Goal: Task Accomplishment & Management: Manage account settings

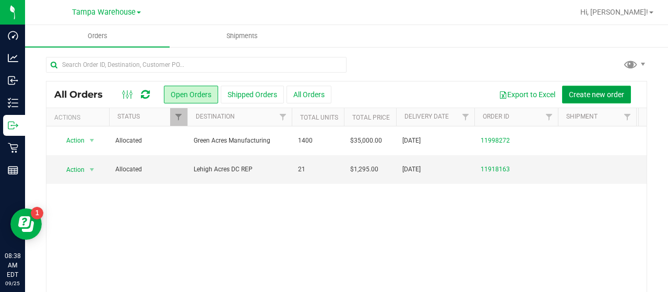
click at [588, 93] on span "Create new order" at bounding box center [595, 94] width 55 height 8
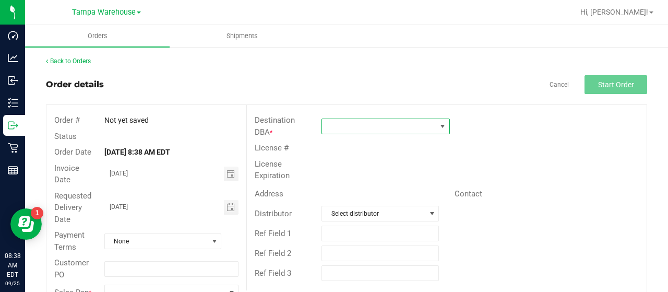
click at [379, 124] on span at bounding box center [379, 126] width 114 height 15
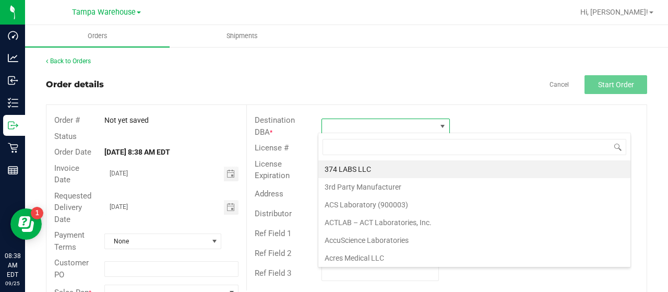
scroll to position [15, 126]
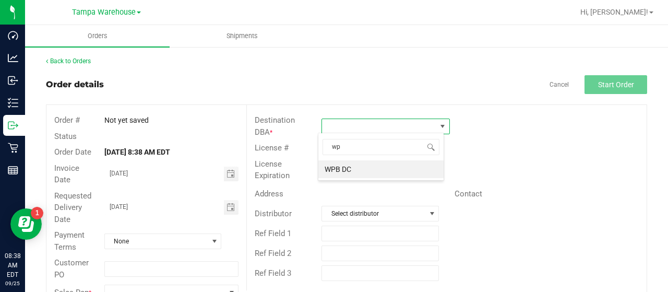
type input "wpB"
click at [367, 168] on li "WPB DC" at bounding box center [380, 169] width 125 height 18
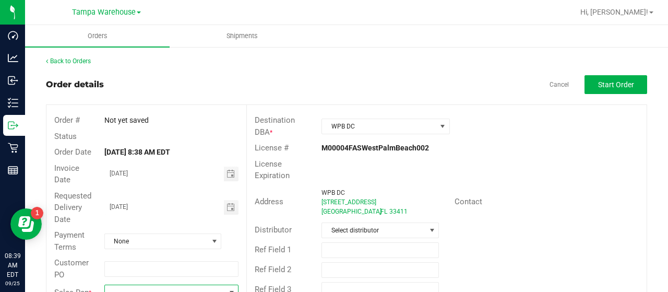
click at [162, 287] on span at bounding box center [165, 292] width 120 height 15
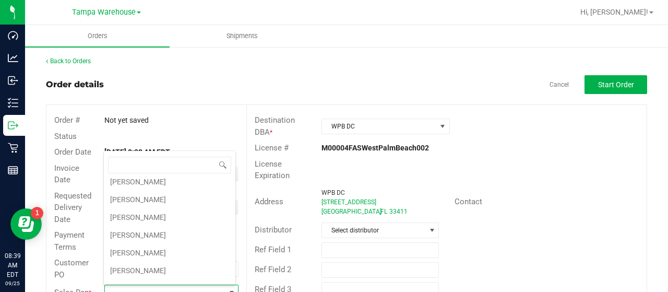
scroll to position [209, 0]
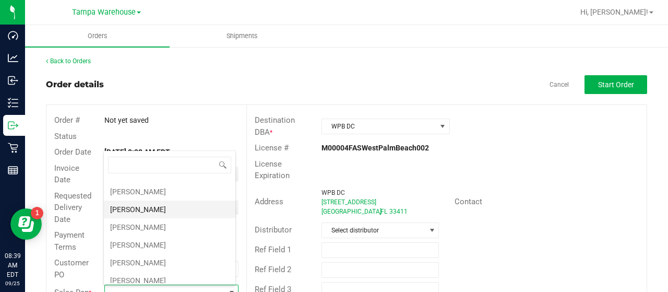
click at [159, 202] on li "[PERSON_NAME]" at bounding box center [169, 209] width 131 height 18
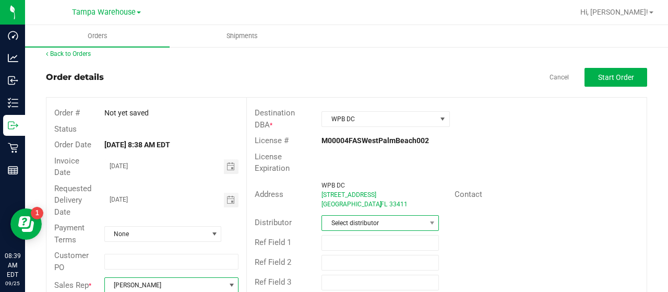
click at [410, 220] on span "Select distributor" at bounding box center [373, 222] width 103 height 15
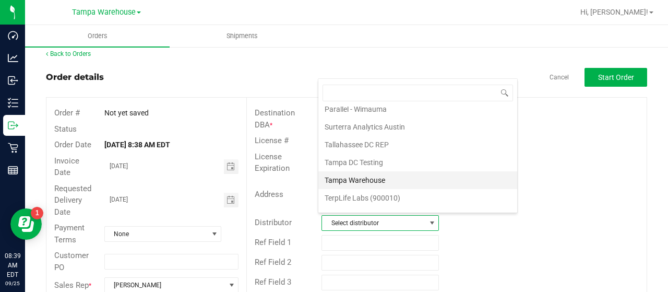
scroll to position [487, 0]
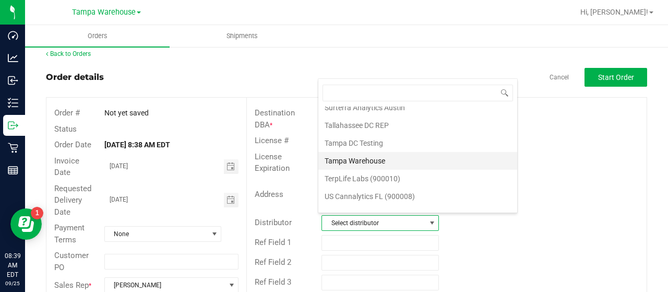
click at [390, 152] on li "Tampa Warehouse" at bounding box center [417, 161] width 199 height 18
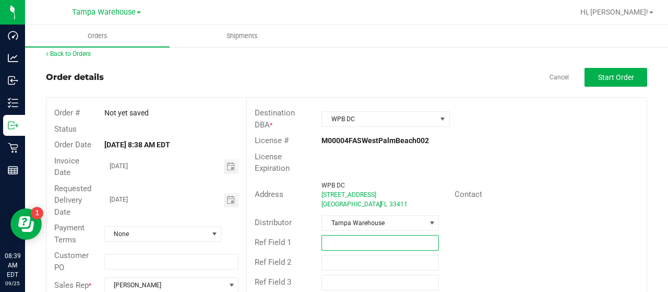
click at [342, 239] on input "text" at bounding box center [379, 243] width 117 height 16
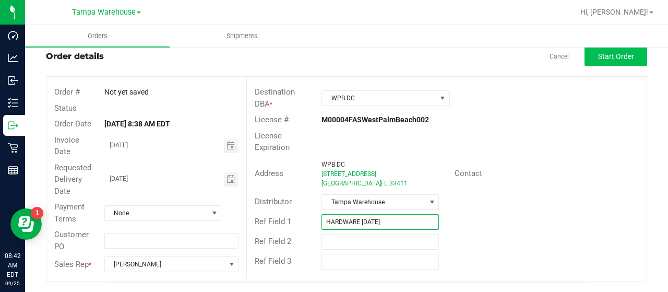
type input "HARDWARE [DATE]"
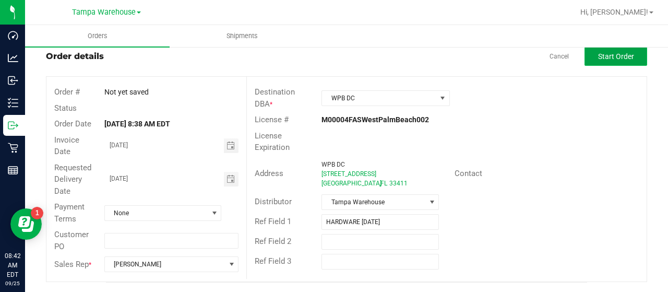
click at [598, 55] on span "Start Order" at bounding box center [616, 56] width 36 height 8
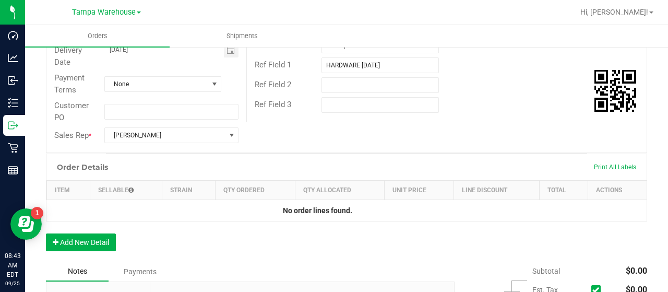
scroll to position [237, 0]
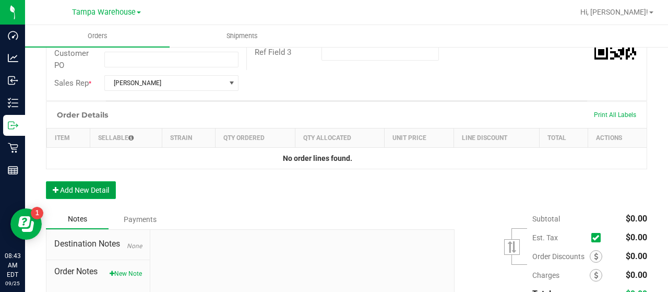
click at [93, 184] on button "Add New Detail" at bounding box center [81, 190] width 70 height 18
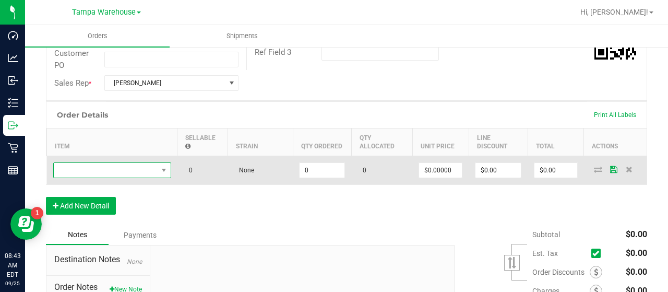
click at [127, 170] on span "NO DATA FOUND" at bounding box center [106, 170] width 104 height 15
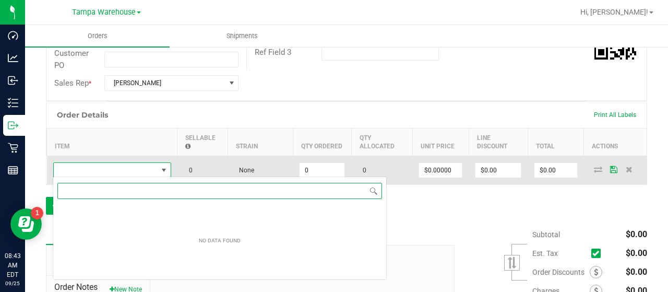
scroll to position [15, 118]
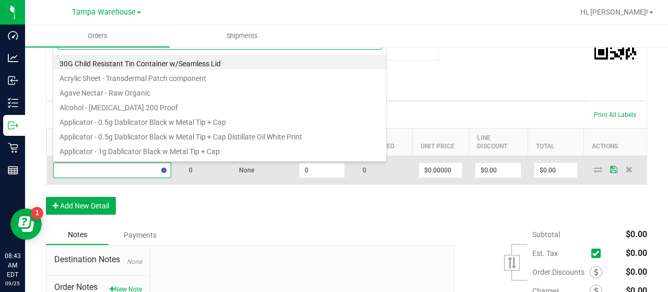
type input "1992469"
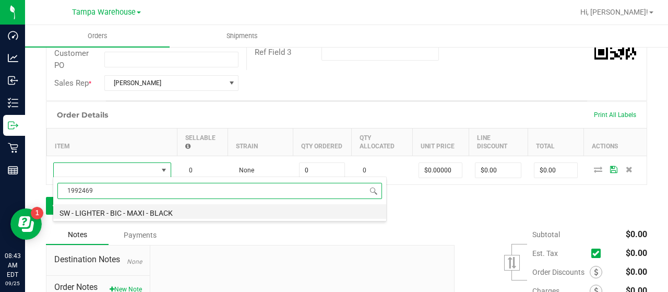
click at [155, 208] on li "SW - LIGHTER - BIC - MAXI - BLACK" at bounding box center [219, 211] width 333 height 15
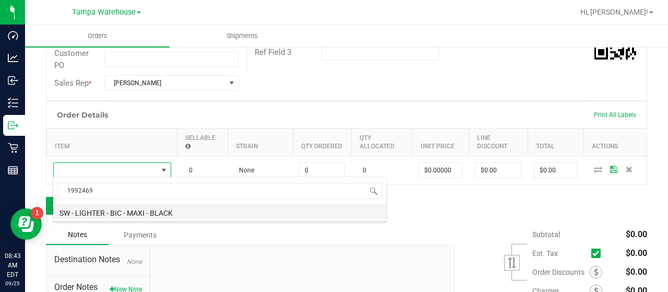
type input "0 ea"
type input "$3.00000"
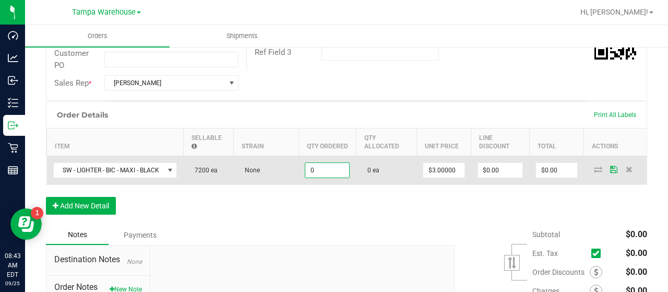
click at [341, 172] on input "0" at bounding box center [327, 170] width 44 height 15
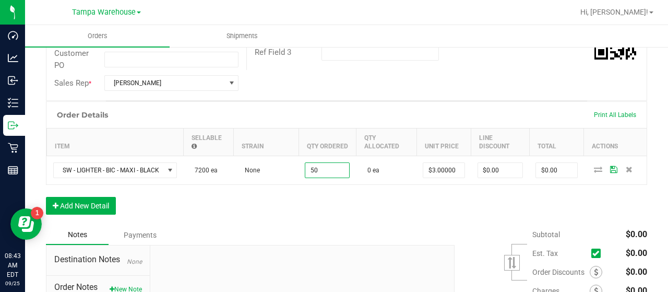
type input "50 ea"
type input "$150.00"
click at [389, 191] on div "Order Details Print All Labels Item Sellable Strain Qty Ordered Qty Allocated U…" at bounding box center [346, 163] width 601 height 124
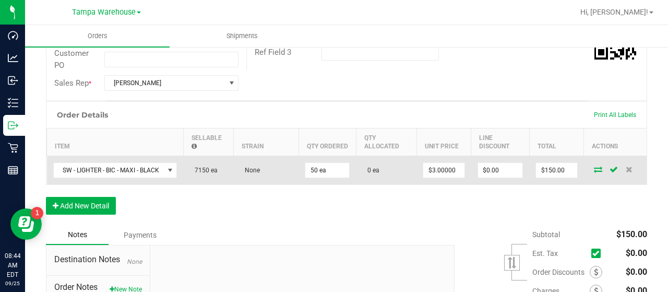
click at [594, 167] on icon at bounding box center [598, 169] width 8 height 6
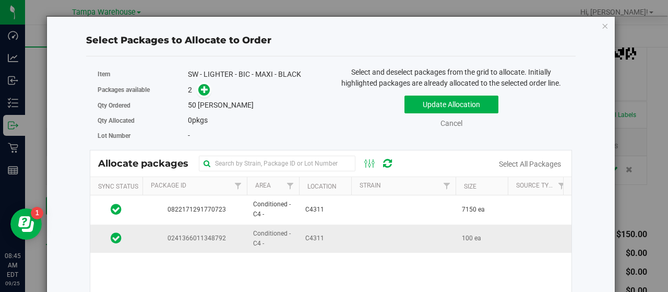
click at [361, 232] on td at bounding box center [403, 238] width 104 height 28
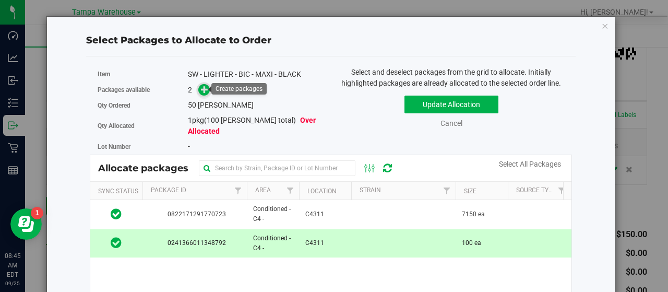
click at [204, 89] on icon at bounding box center [204, 89] width 7 height 7
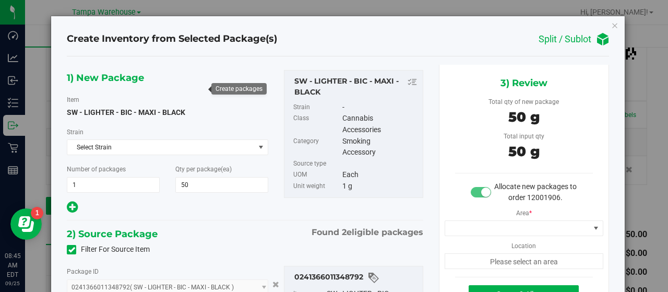
type input "50 ea"
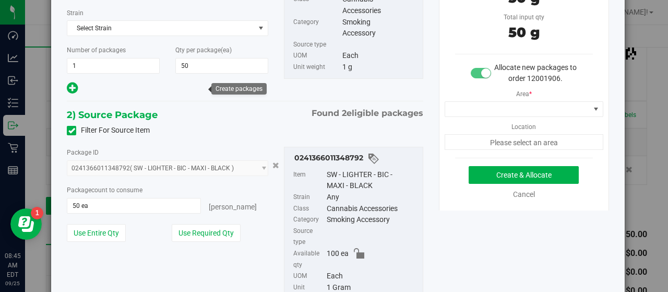
scroll to position [52, 0]
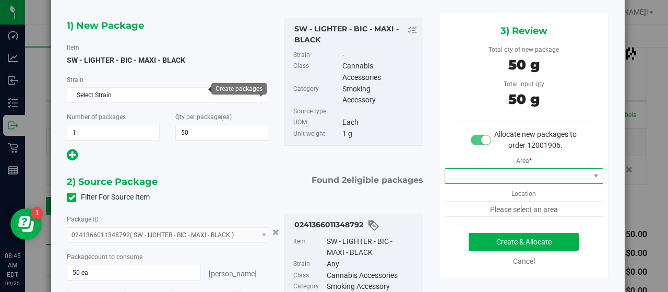
click at [513, 171] on span at bounding box center [517, 175] width 144 height 15
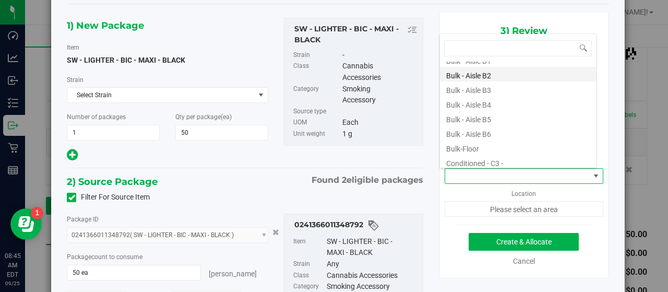
scroll to position [104, 0]
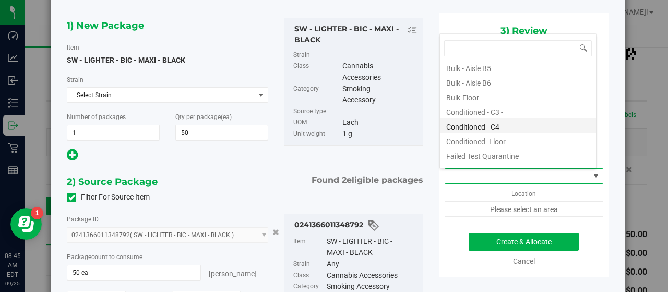
click at [512, 125] on li "Conditioned - C4 -" at bounding box center [518, 125] width 156 height 15
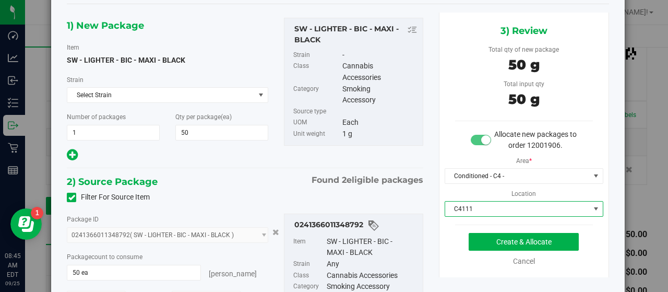
click at [514, 204] on span "C4111" at bounding box center [517, 208] width 144 height 15
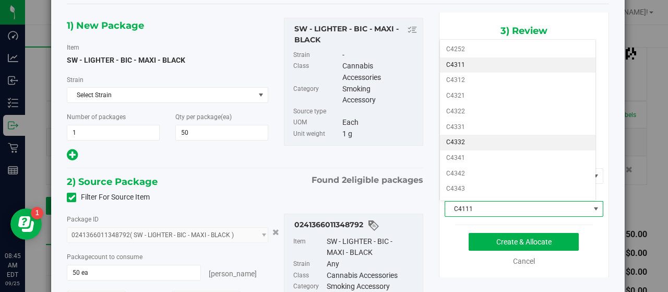
scroll to position [313, 0]
click at [475, 54] on li "C4311" at bounding box center [518, 62] width 156 height 16
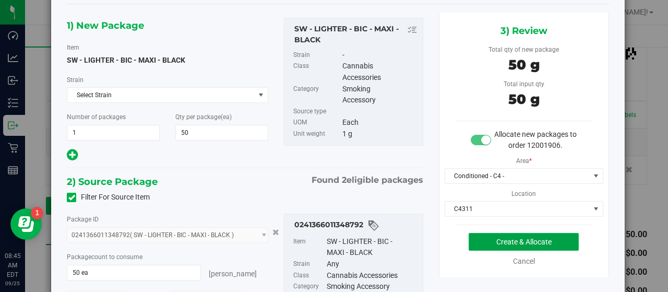
click at [479, 234] on button "Create & Allocate" at bounding box center [523, 242] width 110 height 18
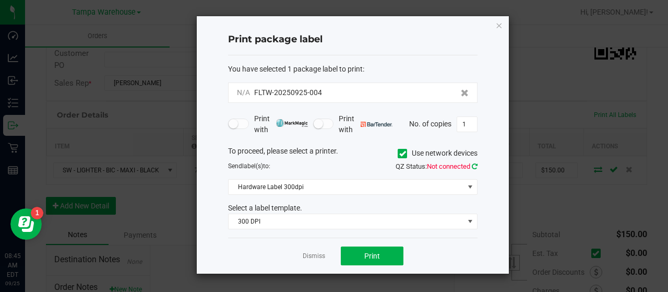
click at [477, 164] on icon at bounding box center [474, 166] width 6 height 7
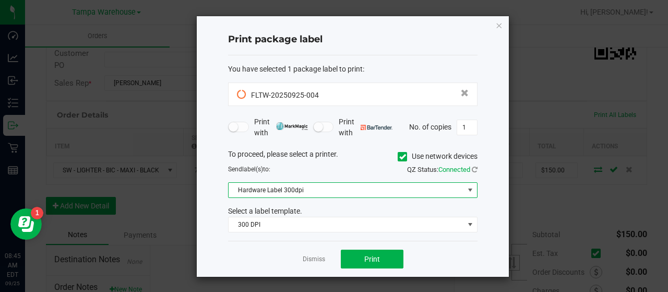
click at [470, 187] on span at bounding box center [470, 190] width 8 height 8
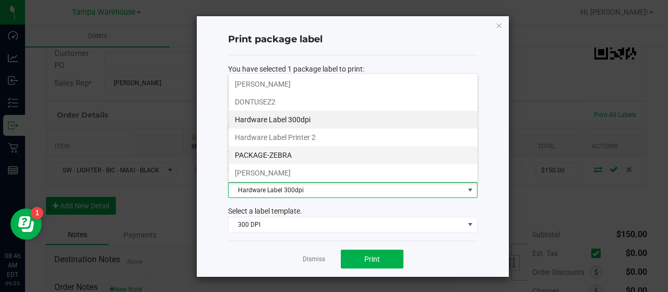
scroll to position [104, 0]
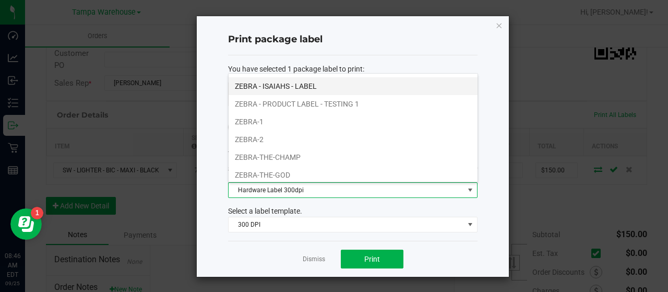
click at [363, 82] on li "ZEBRA - ISAIAHS - LABEL" at bounding box center [352, 86] width 249 height 18
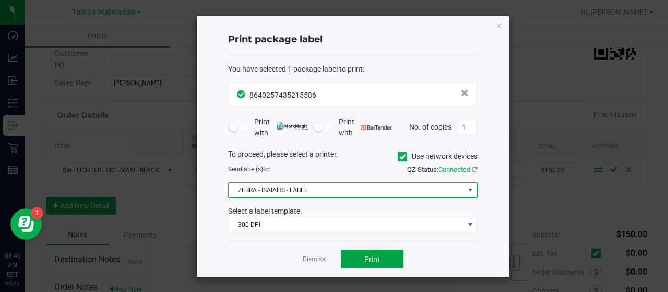
click at [389, 255] on button "Print" at bounding box center [372, 258] width 63 height 19
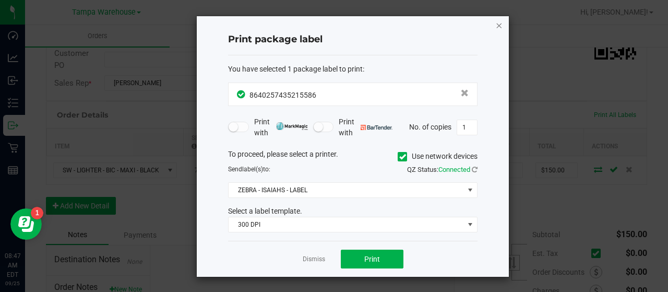
click at [498, 22] on icon "button" at bounding box center [498, 25] width 7 height 13
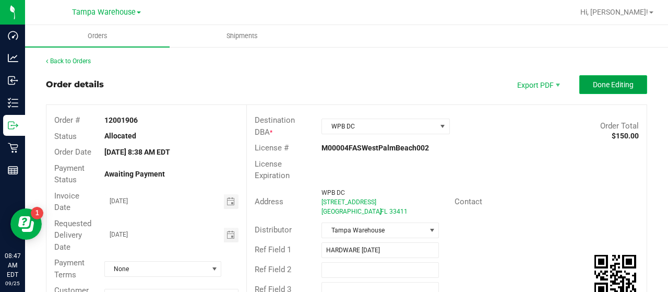
click at [579, 84] on button "Done Editing" at bounding box center [613, 84] width 68 height 19
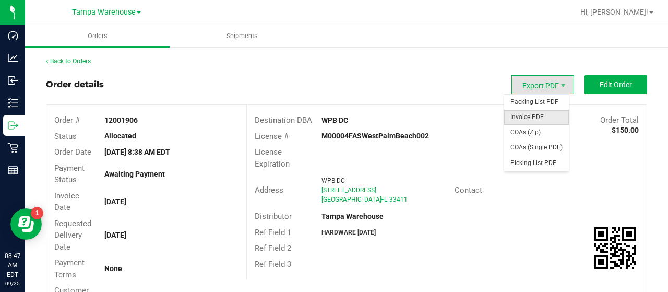
click at [528, 113] on span "Invoice PDF" at bounding box center [536, 117] width 65 height 15
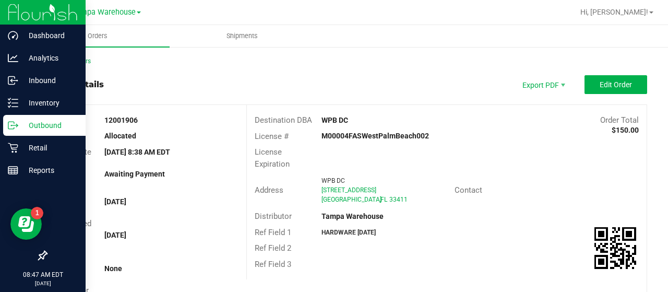
click at [37, 124] on p "Outbound" at bounding box center [49, 125] width 63 height 13
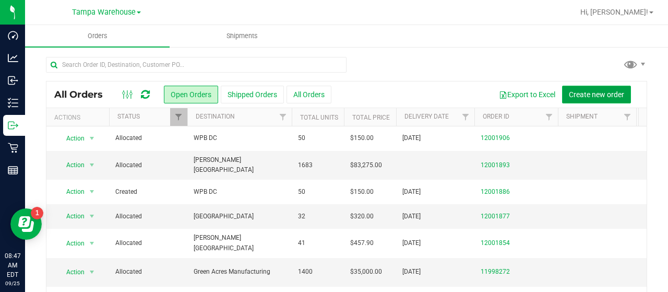
click at [568, 91] on span "Create new order" at bounding box center [595, 94] width 55 height 8
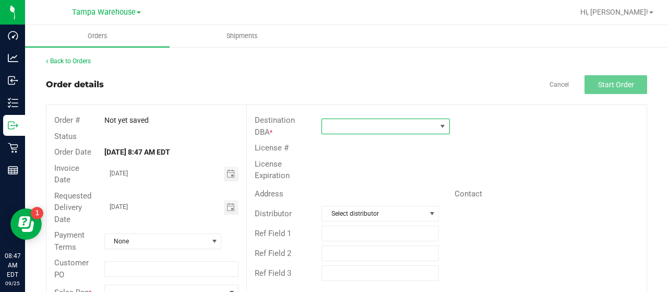
click at [332, 127] on span at bounding box center [379, 126] width 114 height 15
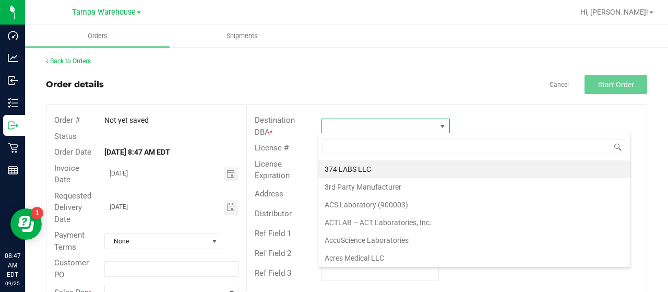
scroll to position [15, 126]
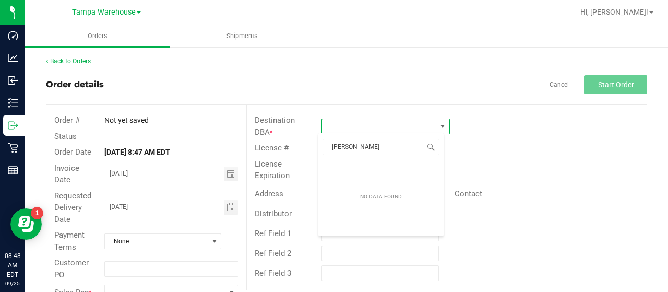
type input "BRADENT"
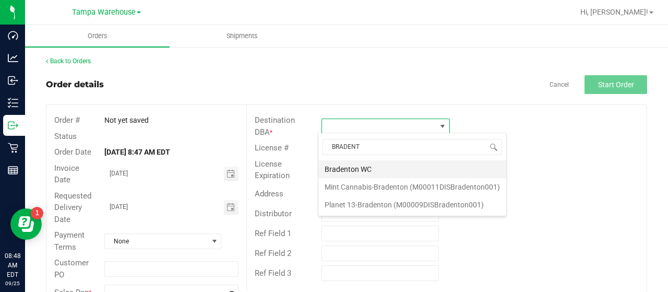
click at [343, 166] on li "Bradenton WC" at bounding box center [412, 169] width 188 height 18
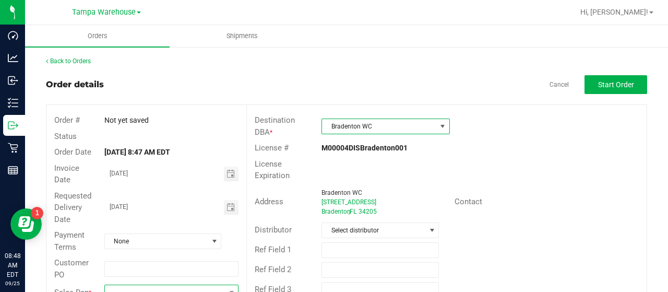
click at [155, 287] on span at bounding box center [165, 292] width 120 height 15
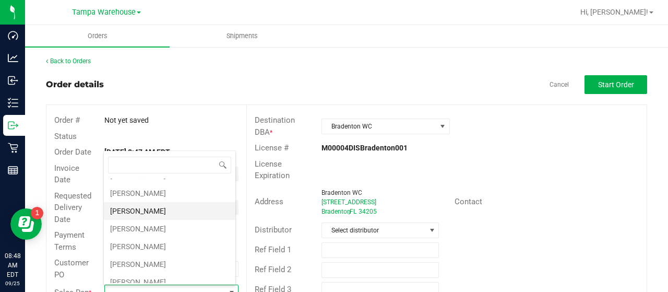
scroll to position [209, 0]
click at [154, 205] on li "[PERSON_NAME]" at bounding box center [169, 209] width 131 height 18
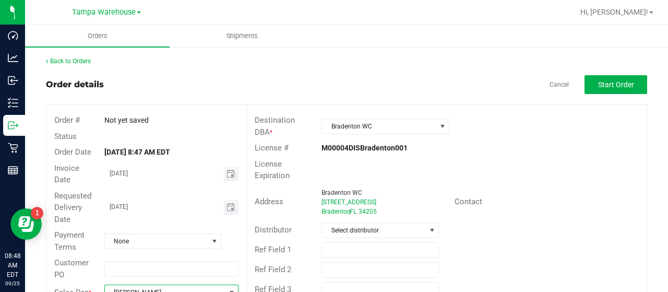
scroll to position [7, 0]
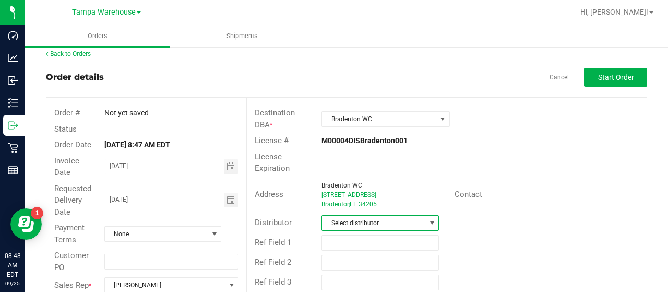
click at [395, 219] on span "Select distributor" at bounding box center [373, 222] width 103 height 15
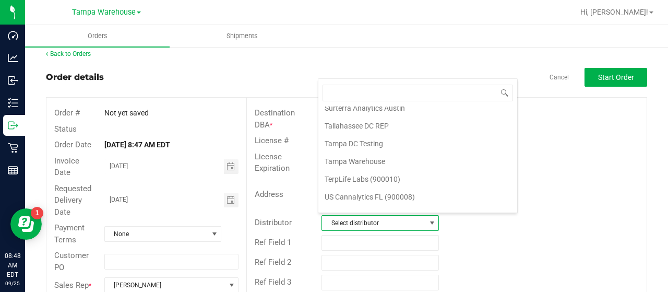
scroll to position [487, 0]
click at [359, 152] on li "Tampa Warehouse" at bounding box center [417, 161] width 199 height 18
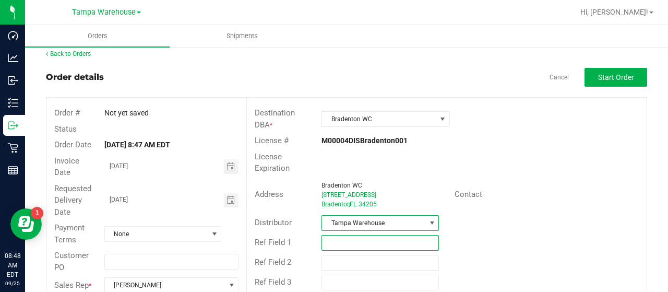
click at [349, 236] on input "text" at bounding box center [379, 243] width 117 height 16
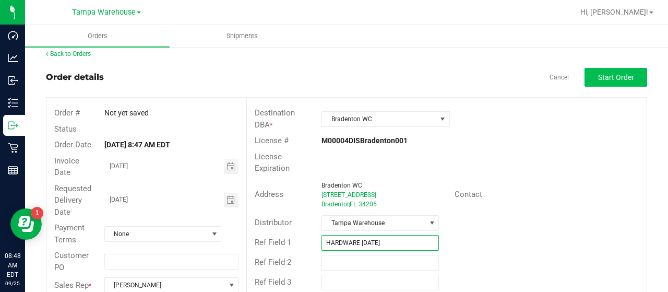
type input "HARDWARE [DATE]"
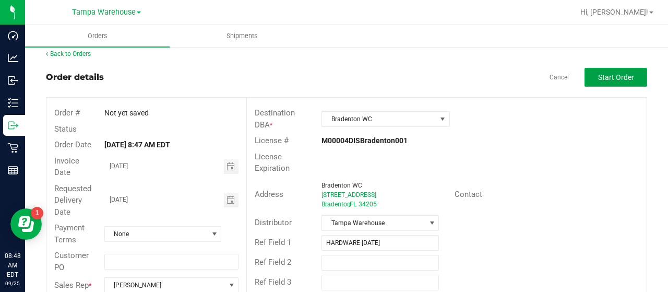
click at [602, 77] on span "Start Order" at bounding box center [616, 77] width 36 height 8
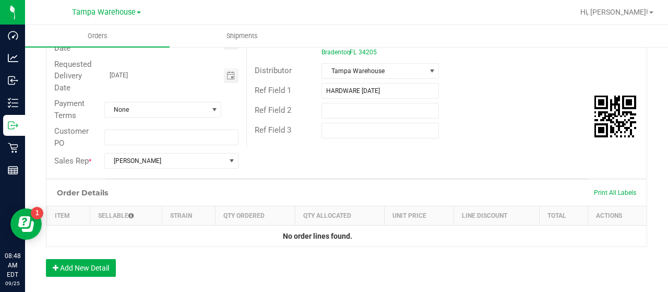
scroll to position [216, 0]
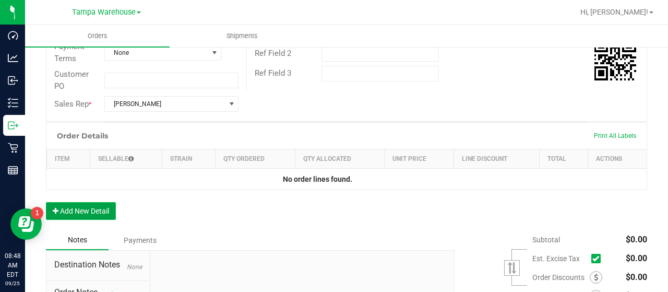
click at [101, 211] on button "Add New Detail" at bounding box center [81, 211] width 70 height 18
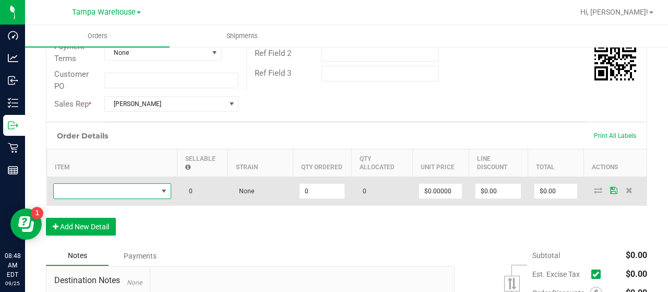
click at [124, 184] on span "NO DATA FOUND" at bounding box center [106, 191] width 104 height 15
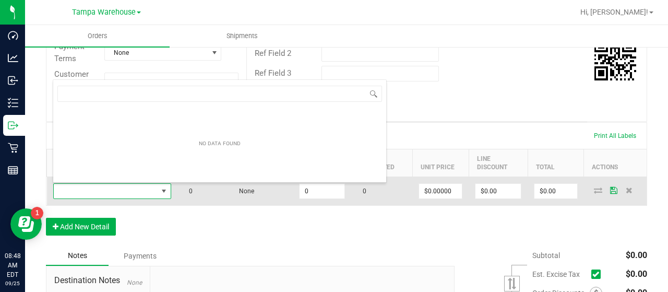
scroll to position [15, 118]
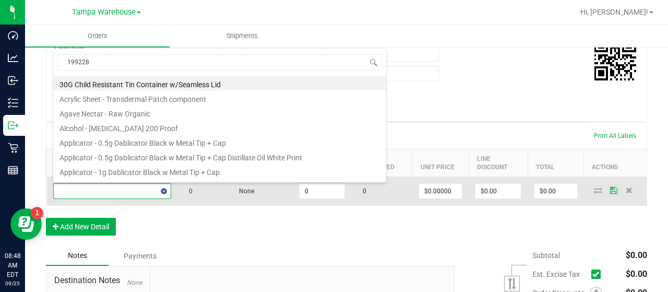
type input "1992285"
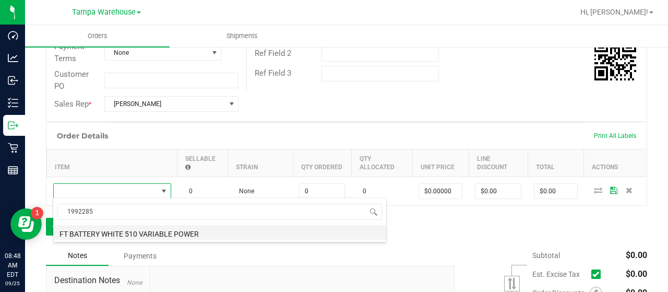
click at [163, 232] on li "FT BATTERY WHITE 510 VARIABLE POWER" at bounding box center [219, 232] width 333 height 15
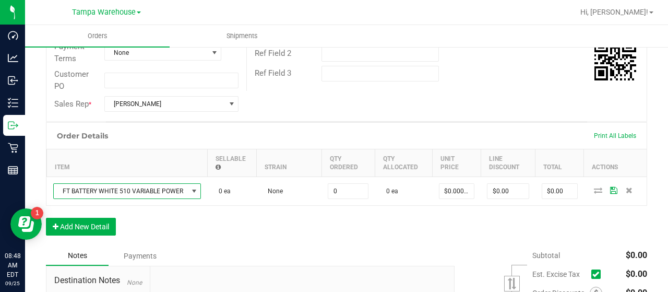
type input "0 ea"
type input "$10.00000"
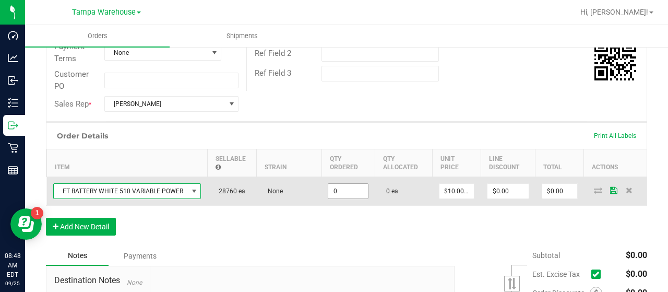
click at [350, 191] on input "0" at bounding box center [348, 191] width 40 height 15
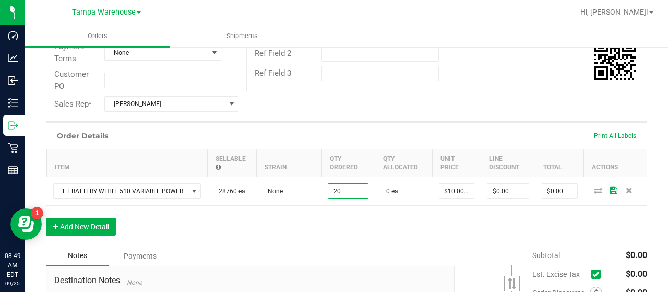
type input "20 ea"
type input "$200.00"
click at [366, 210] on div "Order Details Print All Labels Item Sellable Strain Qty Ordered Qty Allocated U…" at bounding box center [346, 184] width 601 height 124
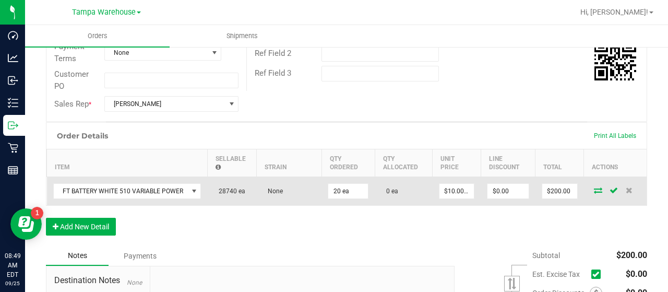
click at [594, 187] on icon at bounding box center [598, 190] width 8 height 6
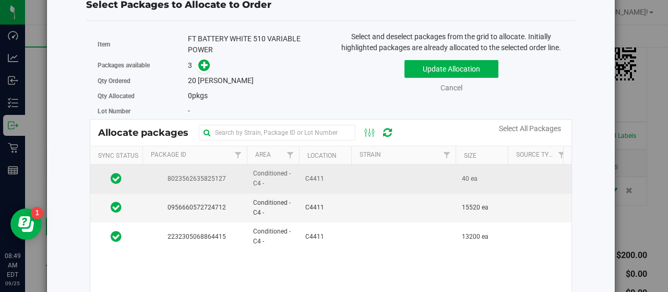
scroll to position [52, 0]
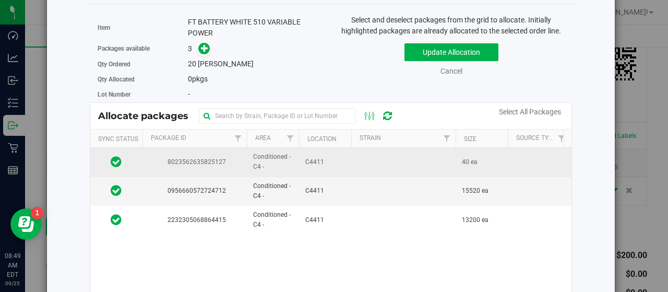
click at [346, 160] on td "C4411" at bounding box center [325, 162] width 52 height 29
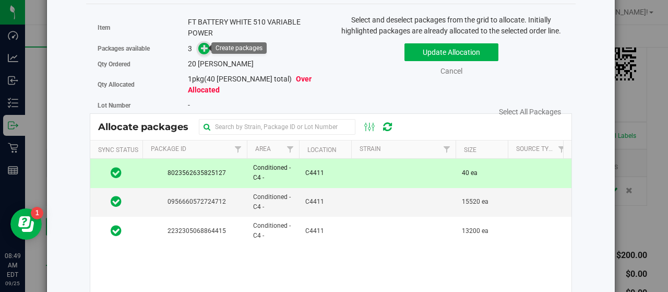
click at [202, 45] on icon at bounding box center [204, 47] width 7 height 7
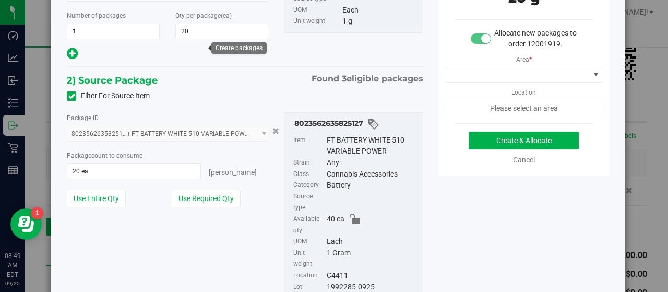
scroll to position [59, 0]
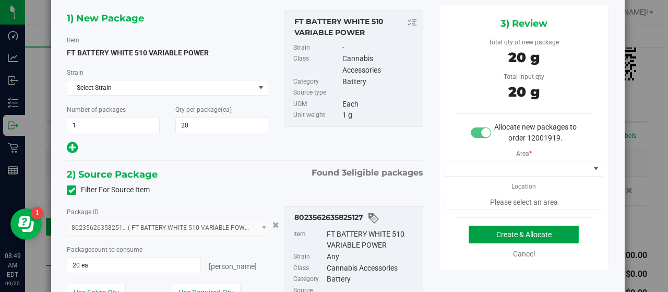
click at [483, 230] on button "Create & Allocate" at bounding box center [523, 234] width 110 height 18
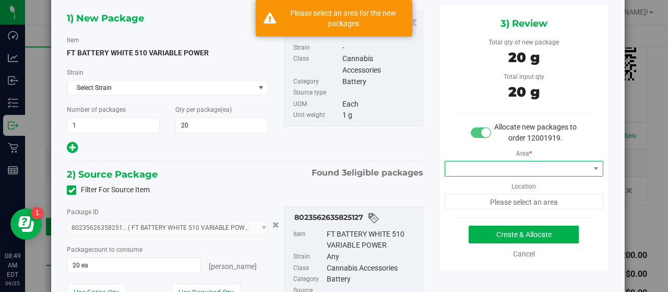
click at [503, 163] on span at bounding box center [517, 168] width 144 height 15
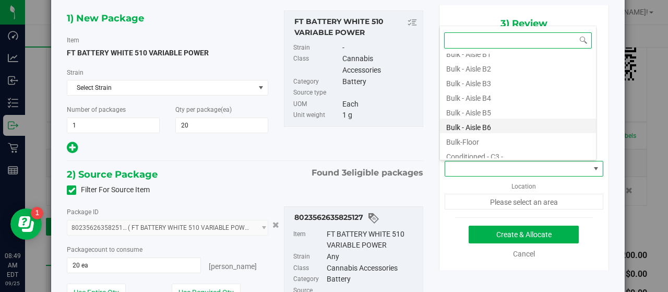
scroll to position [104, 0]
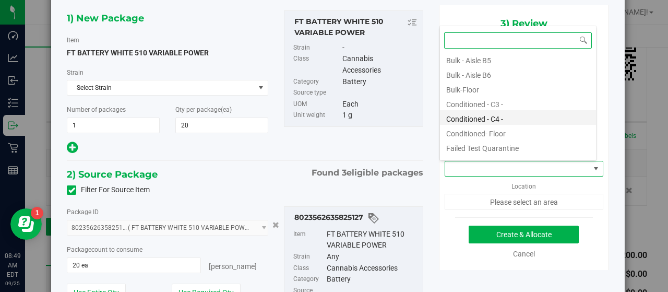
click at [515, 116] on li "Conditioned - C4 -" at bounding box center [518, 117] width 156 height 15
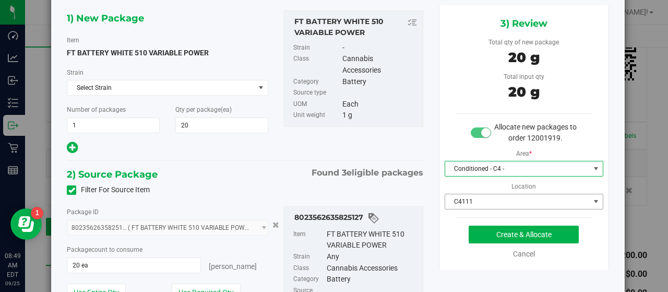
click at [518, 199] on span "C4111" at bounding box center [517, 201] width 144 height 15
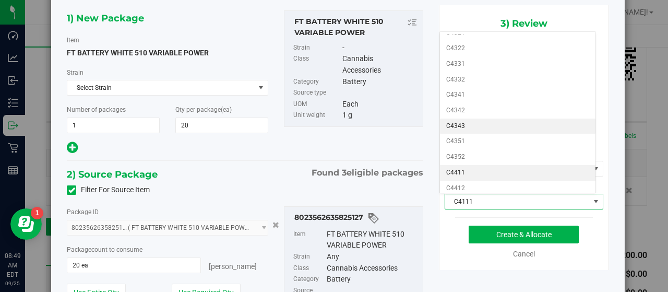
scroll to position [419, 0]
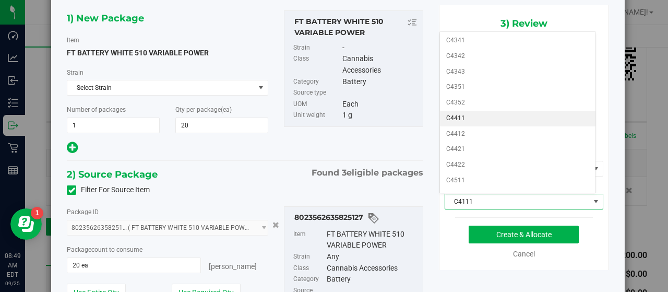
click at [509, 111] on li "C4411" at bounding box center [518, 119] width 156 height 16
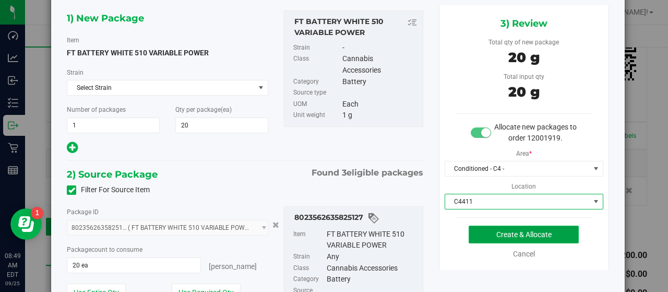
click at [475, 231] on button "Create & Allocate" at bounding box center [523, 234] width 110 height 18
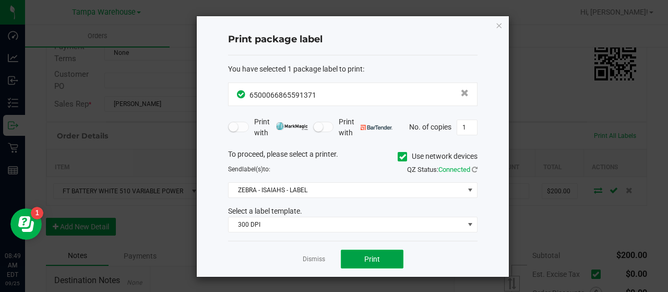
click at [386, 249] on button "Print" at bounding box center [372, 258] width 63 height 19
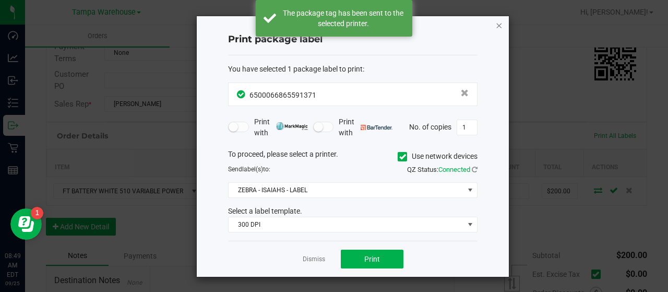
click at [498, 25] on icon "button" at bounding box center [498, 25] width 7 height 13
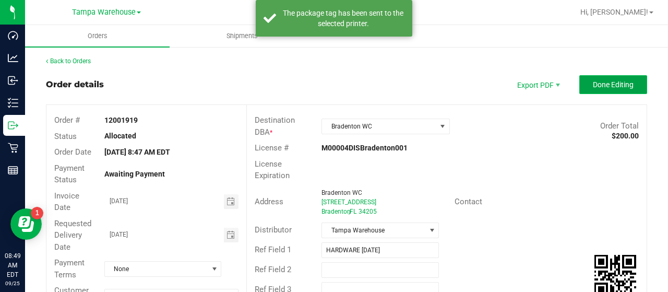
click at [595, 80] on span "Done Editing" at bounding box center [612, 84] width 41 height 8
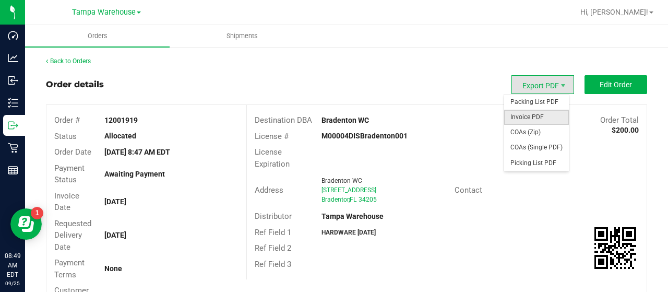
click at [532, 116] on span "Invoice PDF" at bounding box center [536, 117] width 65 height 15
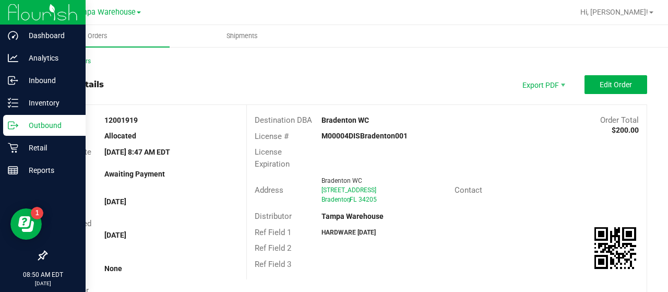
click at [35, 122] on p "Outbound" at bounding box center [49, 125] width 63 height 13
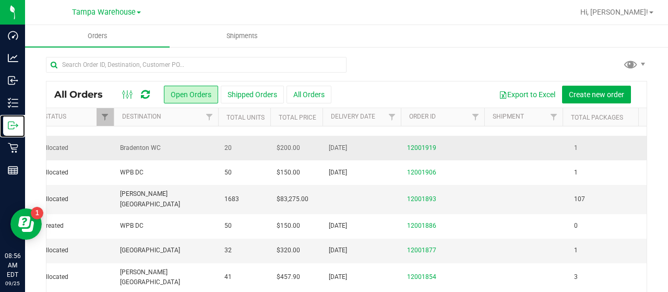
scroll to position [0, 176]
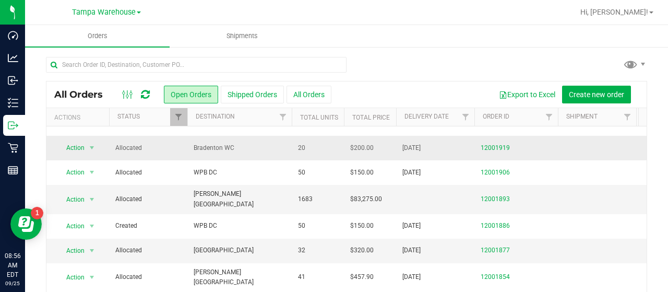
click at [251, 143] on span "Bradenton WC" at bounding box center [239, 148] width 92 height 10
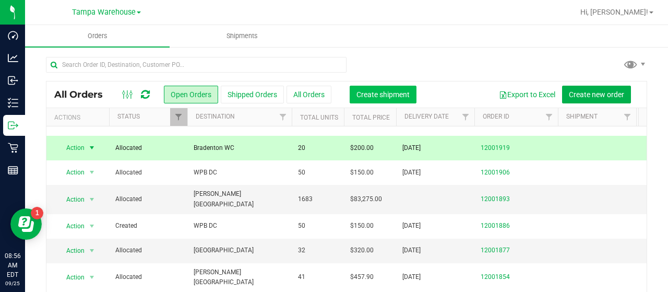
click at [384, 91] on span "Create shipment" at bounding box center [382, 94] width 53 height 8
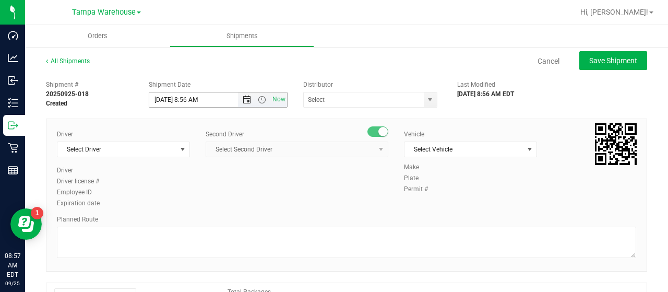
click at [244, 97] on span "Open the date view" at bounding box center [247, 99] width 8 height 8
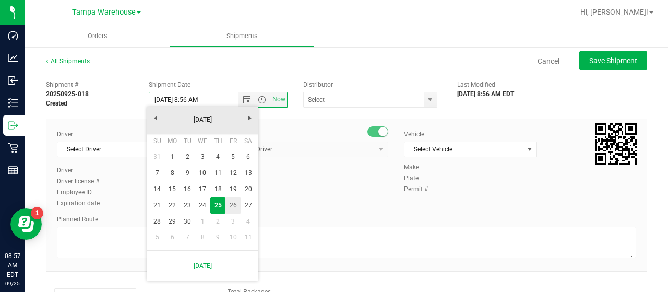
click at [232, 202] on link "26" at bounding box center [232, 205] width 15 height 16
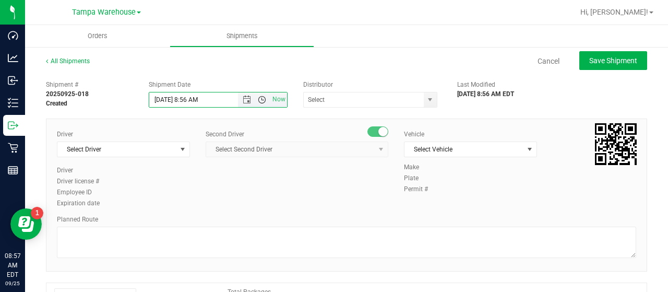
click at [260, 98] on span "Open the time view" at bounding box center [262, 99] width 8 height 8
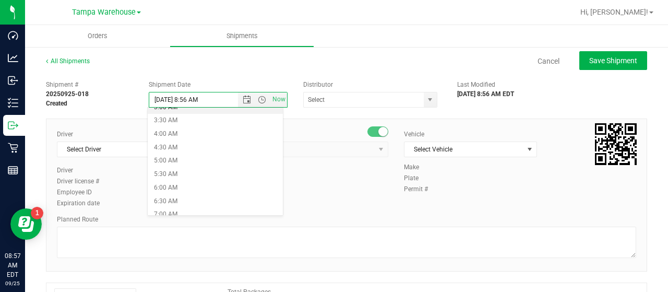
scroll to position [104, 0]
click at [185, 180] on li "6:30 AM" at bounding box center [215, 186] width 135 height 14
type input "[DATE] 6:30 AM"
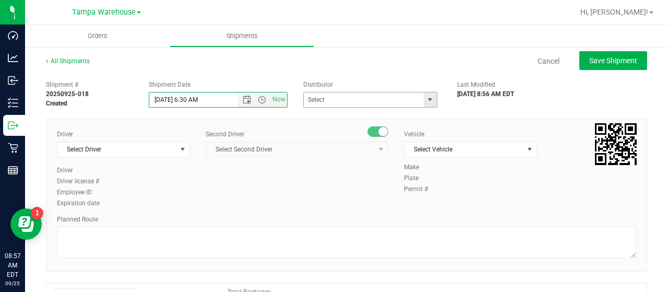
click at [426, 98] on span "select" at bounding box center [430, 99] width 8 height 8
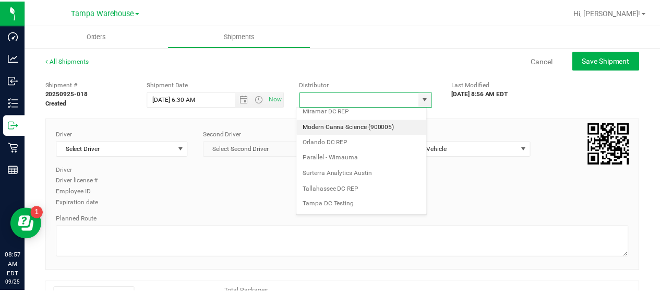
scroll to position [409, 0]
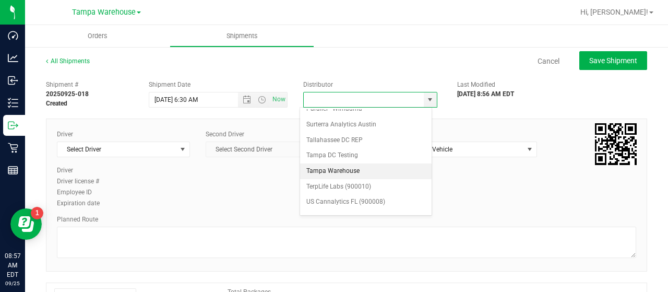
click at [350, 163] on li "Tampa Warehouse" at bounding box center [365, 171] width 131 height 16
type input "Tampa Warehouse"
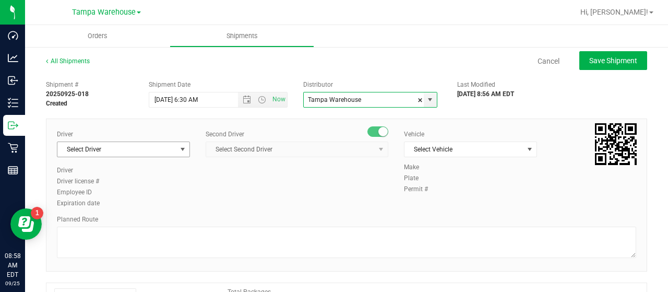
click at [178, 148] on span "select" at bounding box center [182, 149] width 8 height 8
click at [160, 150] on span "Select Driver" at bounding box center [116, 149] width 119 height 15
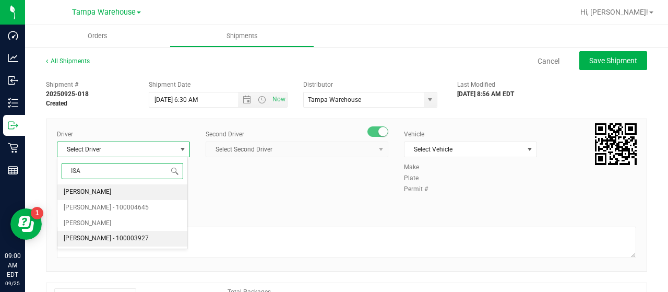
click at [103, 237] on span "[PERSON_NAME] - 100003927" at bounding box center [106, 239] width 85 height 14
type input "ISA"
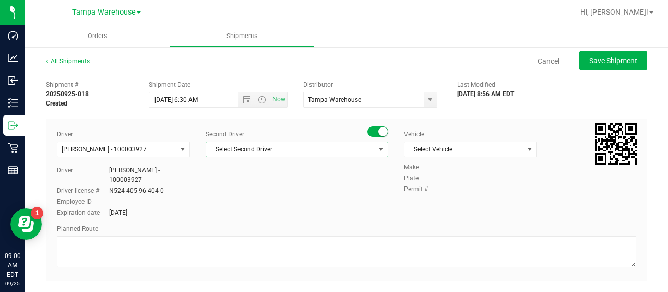
click at [374, 148] on span "select" at bounding box center [380, 149] width 13 height 15
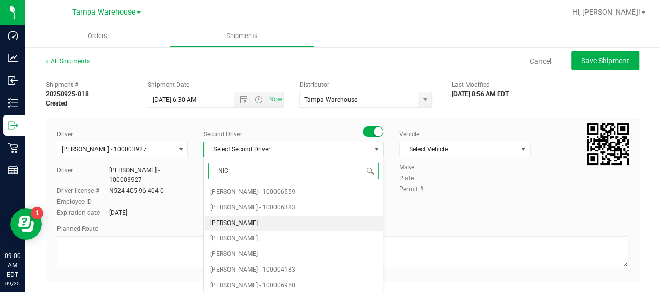
type input "NICH"
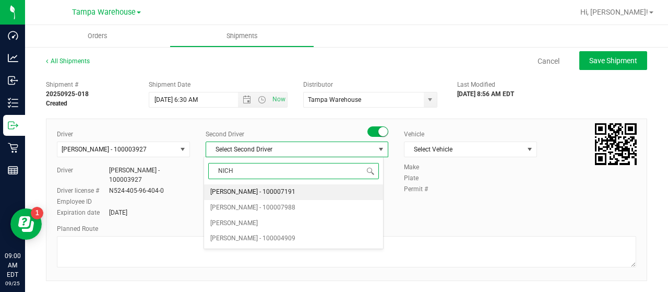
click at [278, 189] on span "[PERSON_NAME] - 100007191" at bounding box center [252, 192] width 85 height 14
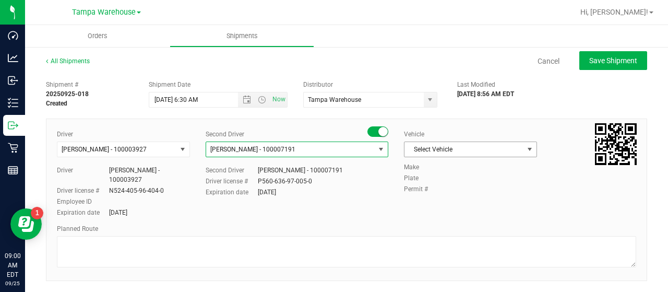
click at [506, 144] on span "Select Vehicle" at bounding box center [463, 149] width 119 height 15
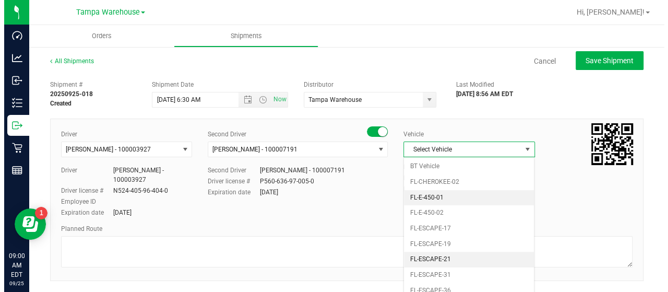
scroll to position [178, 0]
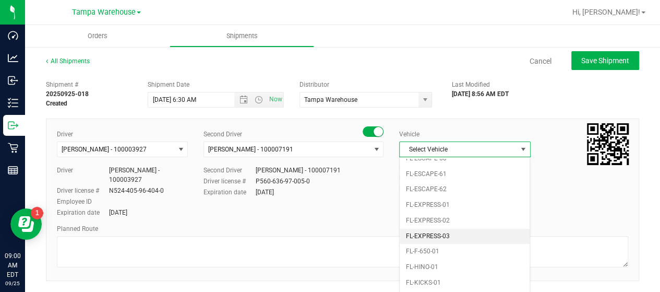
click at [466, 228] on li "FL-EXPRESS-03" at bounding box center [465, 236] width 130 height 16
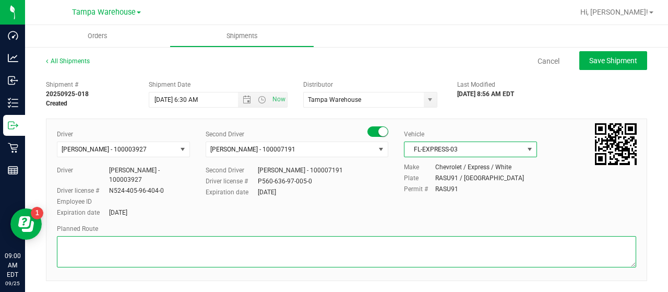
click at [95, 249] on textarea at bounding box center [346, 251] width 579 height 31
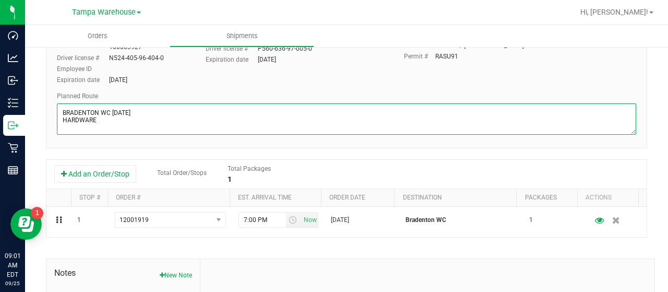
scroll to position [156, 0]
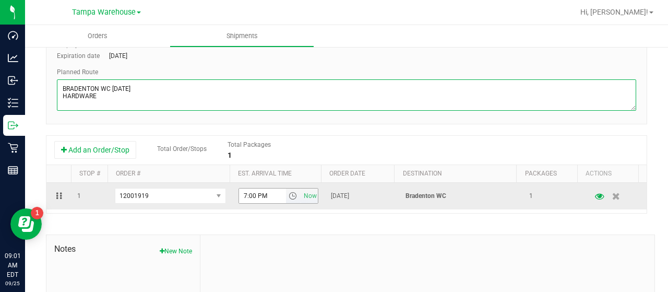
click at [288, 195] on span "select" at bounding box center [292, 195] width 8 height 8
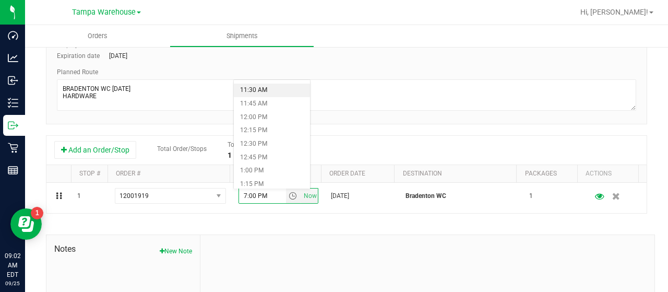
scroll to position [626, 0]
click at [275, 129] on li "12:30 PM" at bounding box center [272, 133] width 76 height 14
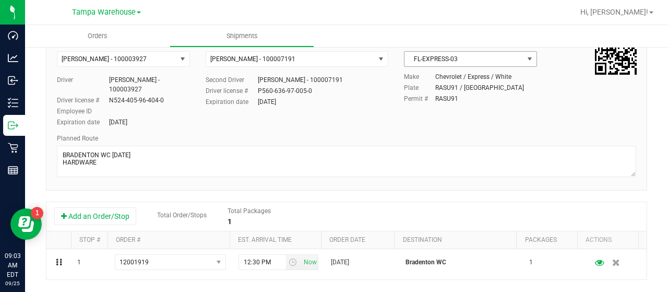
scroll to position [104, 0]
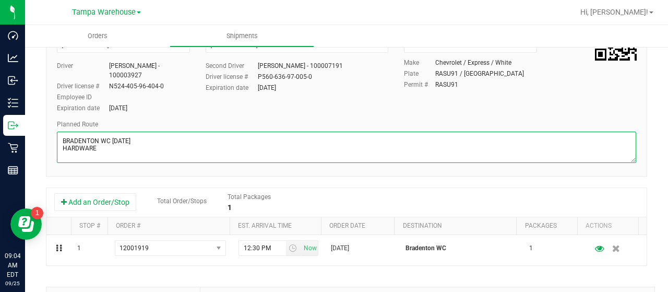
click at [128, 138] on textarea at bounding box center [346, 146] width 579 height 31
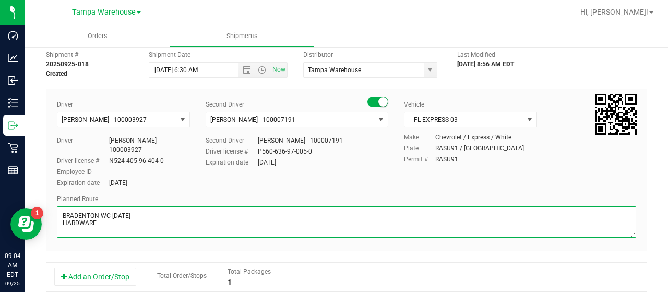
scroll to position [0, 0]
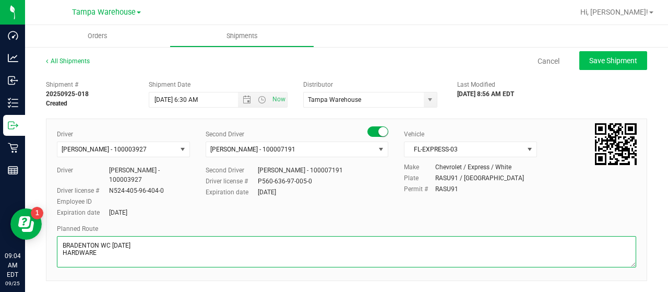
type textarea "BRADENTON WC [DATE] HARDWARE"
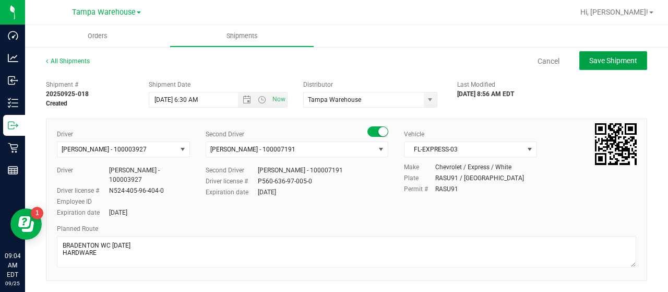
click at [604, 60] on span "Save Shipment" at bounding box center [613, 60] width 48 height 8
type input "[DATE] 10:30 AM"
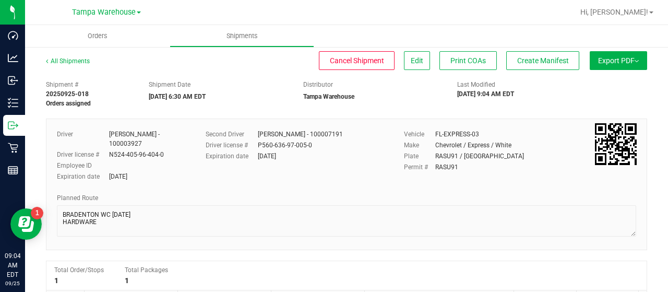
click at [606, 58] on span "Export PDF" at bounding box center [618, 60] width 41 height 8
click at [604, 93] on li "Manifest by Lot" at bounding box center [614, 99] width 105 height 16
click at [553, 62] on span "Create Manifest" at bounding box center [543, 60] width 52 height 8
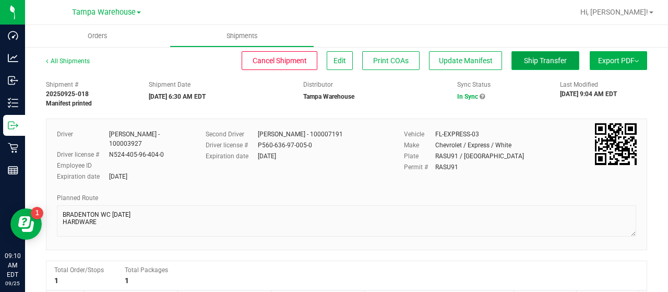
click at [534, 60] on span "Ship Transfer" at bounding box center [545, 60] width 43 height 8
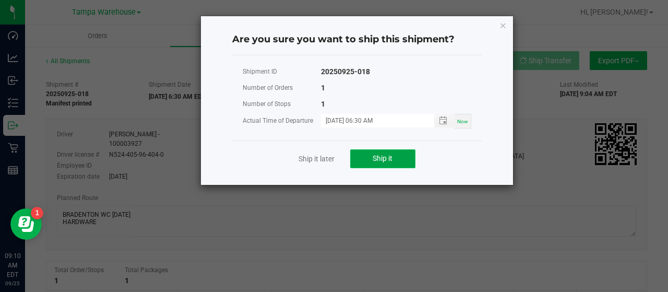
click at [395, 155] on button "Ship it" at bounding box center [382, 158] width 65 height 19
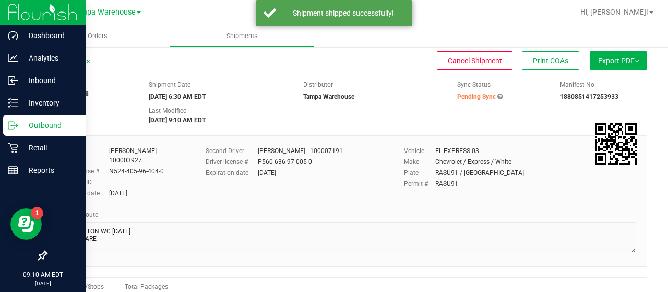
click at [48, 124] on p "Outbound" at bounding box center [49, 125] width 63 height 13
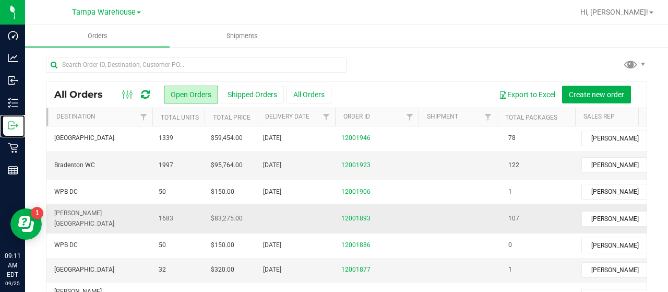
scroll to position [0, 137]
click at [127, 264] on span "[GEOGRAPHIC_DATA]" at bounding box center [102, 269] width 92 height 10
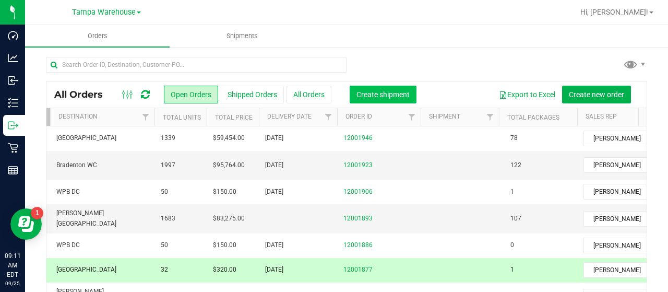
click at [392, 93] on span "Create shipment" at bounding box center [382, 94] width 53 height 8
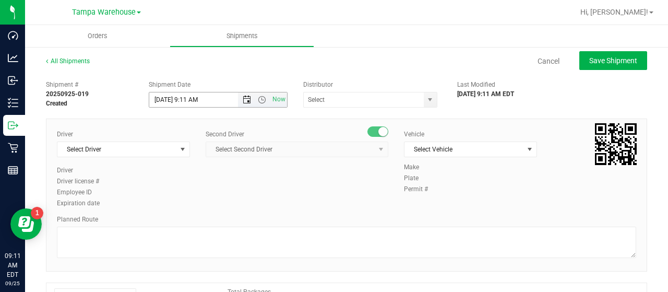
click at [243, 100] on span "Open the date view" at bounding box center [247, 99] width 8 height 8
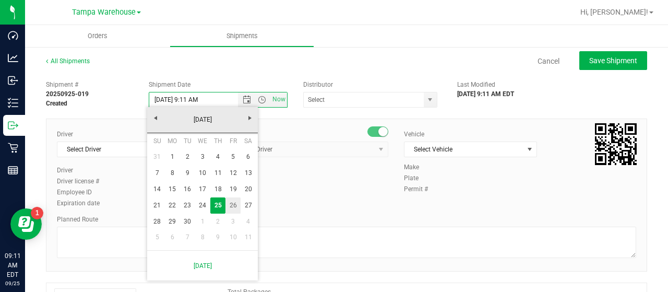
click at [233, 202] on link "26" at bounding box center [232, 205] width 15 height 16
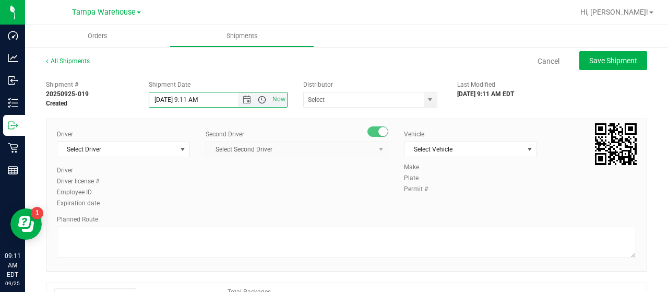
click at [258, 99] on span "Open the time view" at bounding box center [262, 99] width 8 height 8
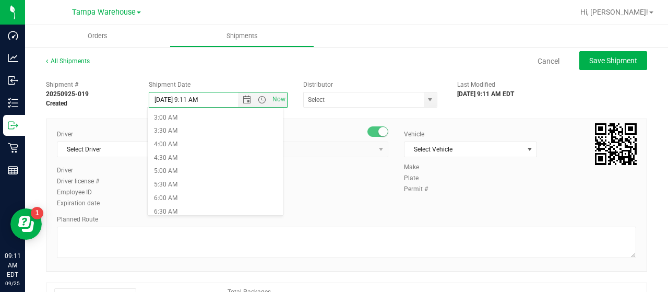
scroll to position [104, 0]
click at [188, 182] on li "6:30 AM" at bounding box center [215, 186] width 135 height 14
type input "[DATE] 6:30 AM"
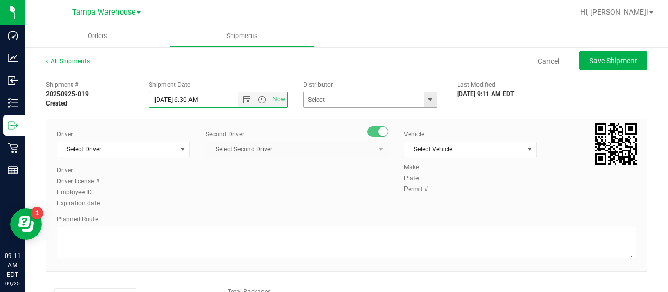
click at [426, 96] on span "select" at bounding box center [430, 99] width 8 height 8
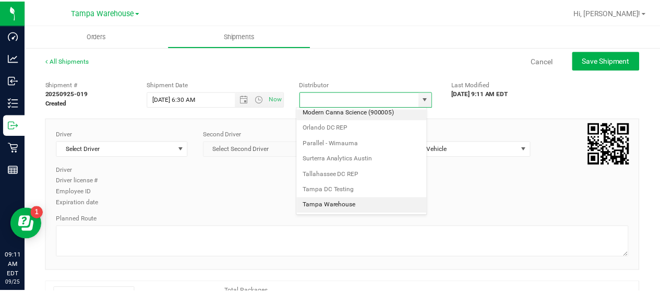
scroll to position [409, 0]
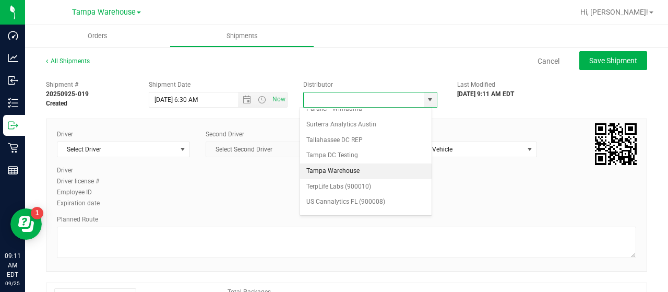
click at [342, 163] on li "Tampa Warehouse" at bounding box center [365, 171] width 131 height 16
type input "Tampa Warehouse"
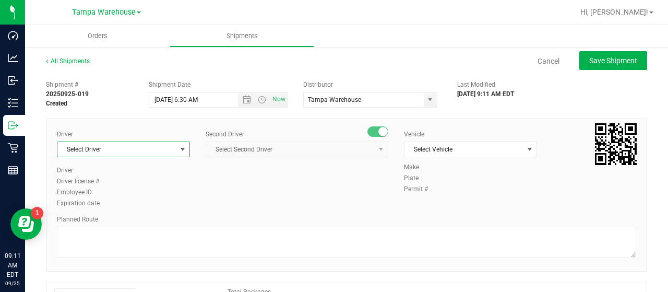
click at [173, 149] on span "Select Driver" at bounding box center [116, 149] width 119 height 15
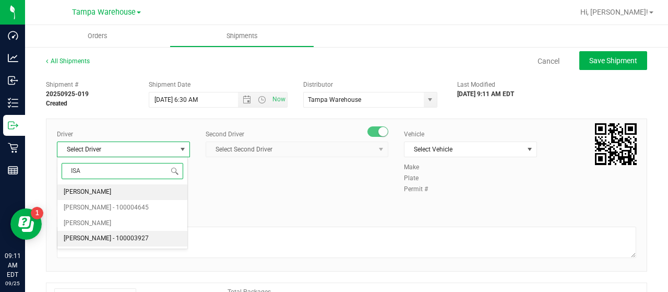
click at [96, 236] on span "[PERSON_NAME] - 100003927" at bounding box center [106, 239] width 85 height 14
type input "ISA"
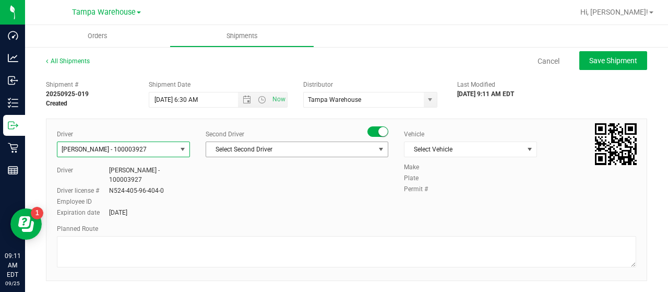
click at [317, 150] on span "Select Second Driver" at bounding box center [290, 149] width 168 height 15
click at [311, 146] on span "Select Second Driver" at bounding box center [290, 149] width 168 height 15
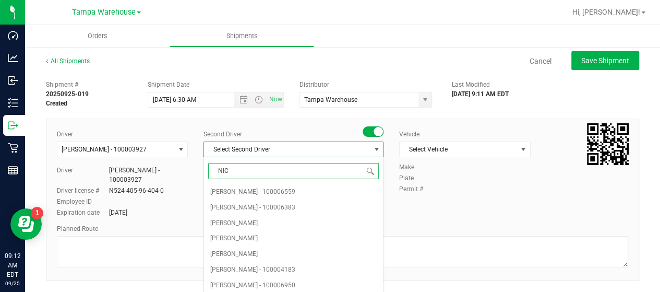
type input "NICH"
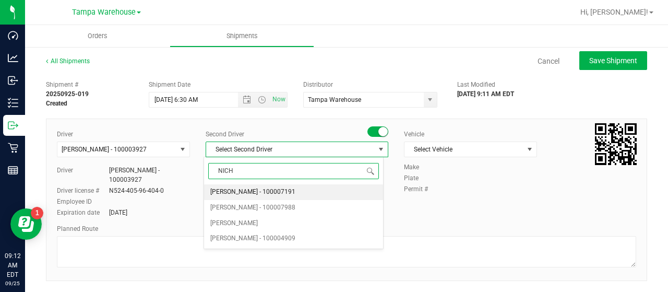
click at [253, 188] on span "[PERSON_NAME] - 100007191" at bounding box center [252, 192] width 85 height 14
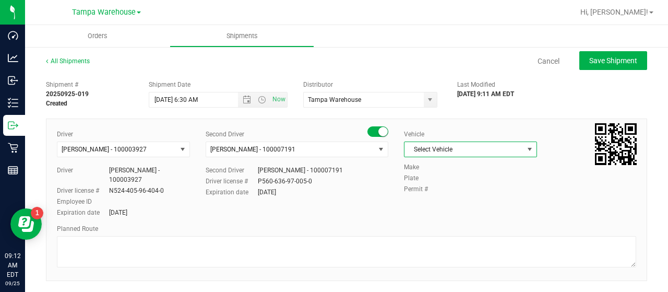
click at [480, 150] on span "Select Vehicle" at bounding box center [463, 149] width 119 height 15
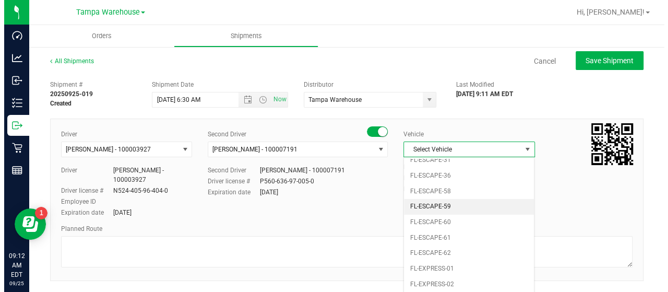
scroll to position [229, 0]
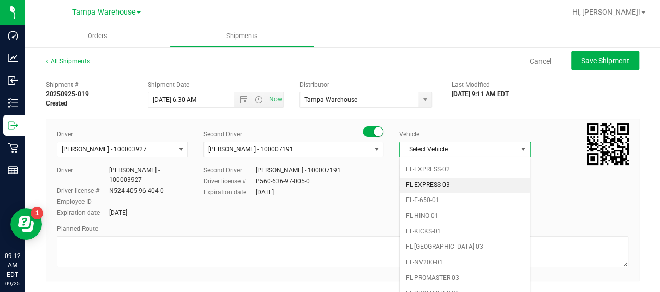
click at [468, 180] on li "FL-EXPRESS-03" at bounding box center [465, 185] width 130 height 16
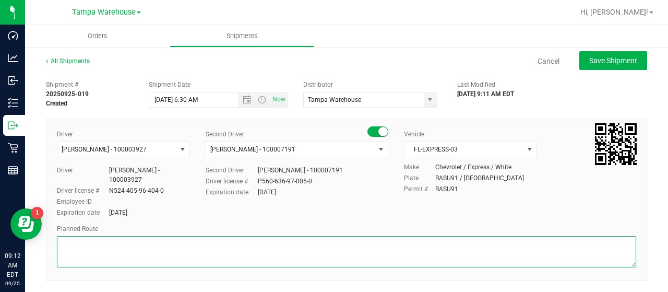
click at [93, 243] on textarea at bounding box center [346, 251] width 579 height 31
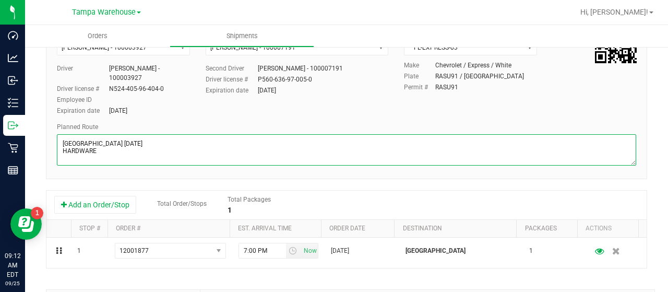
scroll to position [104, 0]
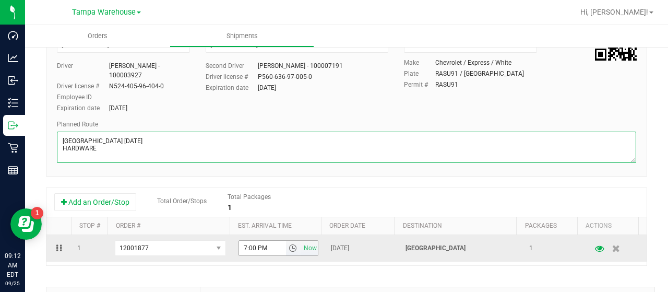
click at [288, 247] on span "select" at bounding box center [292, 248] width 8 height 8
type textarea "[GEOGRAPHIC_DATA] [DATE] HARDWARE"
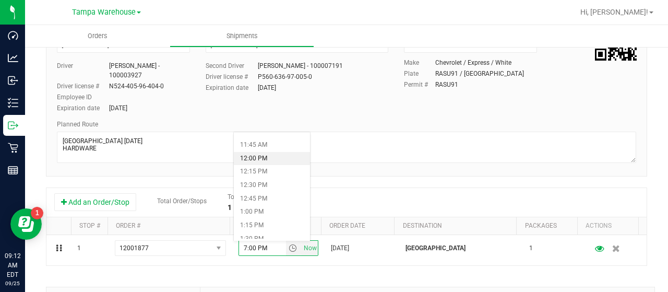
scroll to position [574, 0]
click at [273, 181] on li "11:30 AM" at bounding box center [272, 184] width 76 height 14
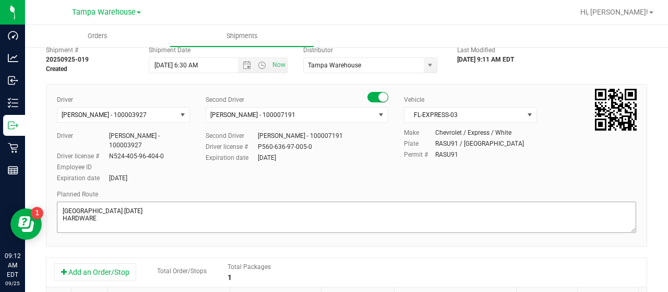
scroll to position [0, 0]
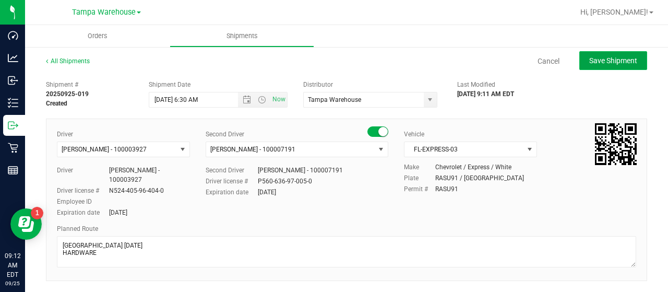
click at [604, 59] on span "Save Shipment" at bounding box center [613, 60] width 48 height 8
type input "[DATE] 10:30 AM"
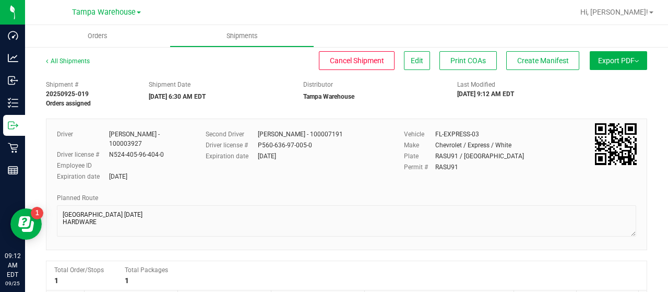
click at [607, 60] on span "Export PDF" at bounding box center [618, 60] width 41 height 8
click at [603, 95] on span "Manifest by Lot" at bounding box center [591, 98] width 43 height 7
click at [553, 60] on span "Create Manifest" at bounding box center [543, 60] width 52 height 8
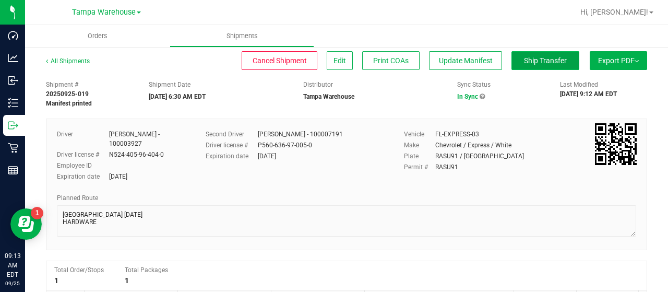
click at [536, 59] on span "Ship Transfer" at bounding box center [545, 60] width 43 height 8
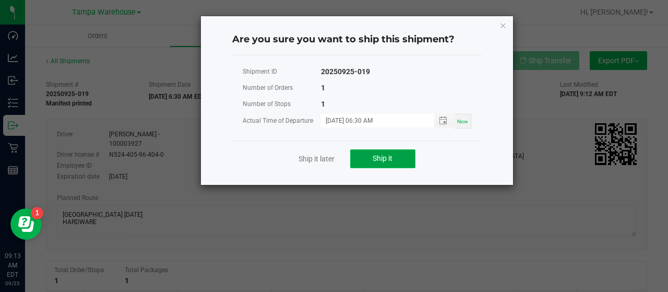
click at [406, 155] on button "Ship it" at bounding box center [382, 158] width 65 height 19
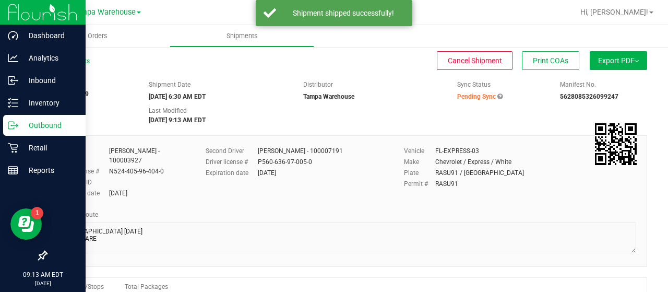
click at [39, 125] on p "Outbound" at bounding box center [49, 125] width 63 height 13
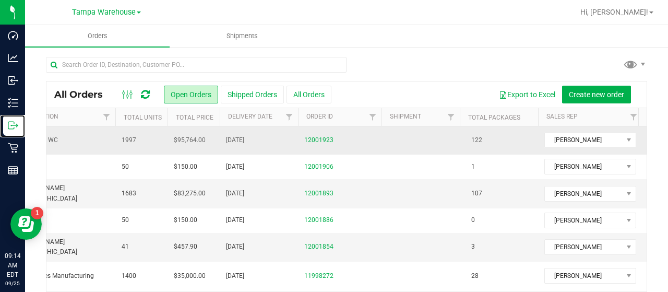
scroll to position [0, 27]
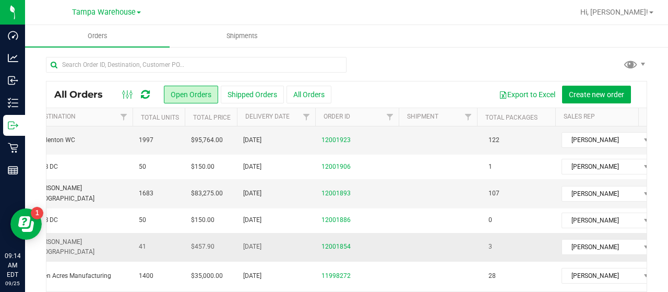
click at [173, 233] on td "41" at bounding box center [158, 247] width 52 height 29
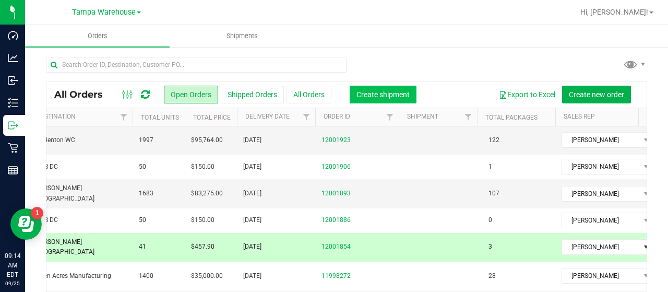
click at [378, 93] on span "Create shipment" at bounding box center [382, 94] width 53 height 8
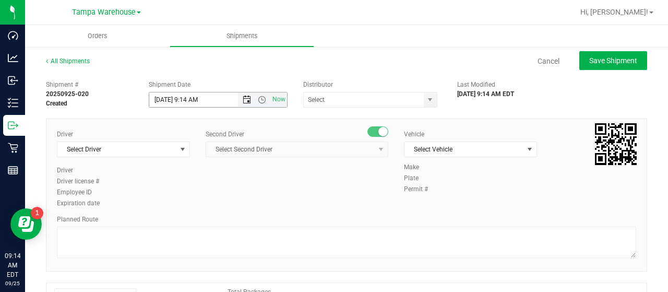
click at [244, 98] on span "Open the date view" at bounding box center [247, 99] width 8 height 8
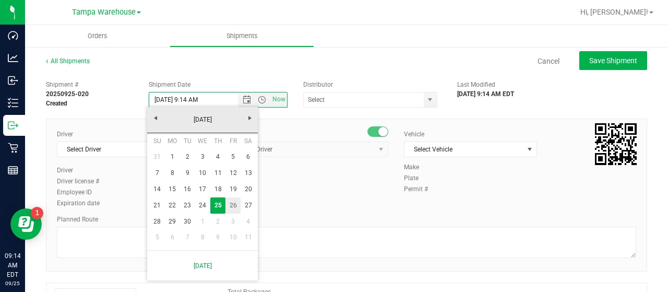
click at [232, 201] on link "26" at bounding box center [232, 205] width 15 height 16
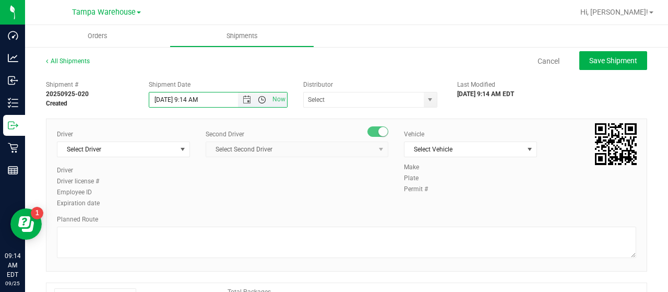
click at [259, 99] on span "Open the time view" at bounding box center [262, 99] width 8 height 8
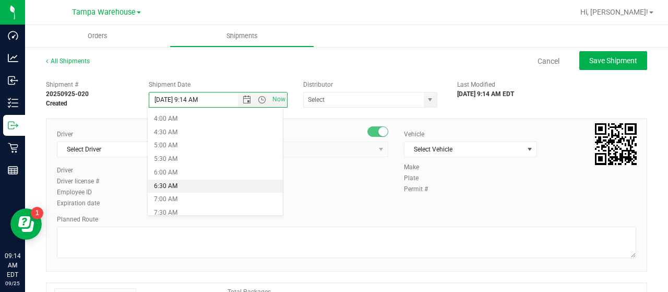
click at [181, 181] on li "6:30 AM" at bounding box center [215, 186] width 135 height 14
type input "[DATE] 6:30 AM"
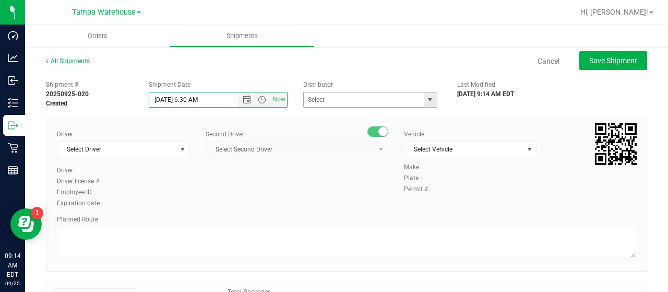
click at [426, 98] on span "select" at bounding box center [430, 99] width 8 height 8
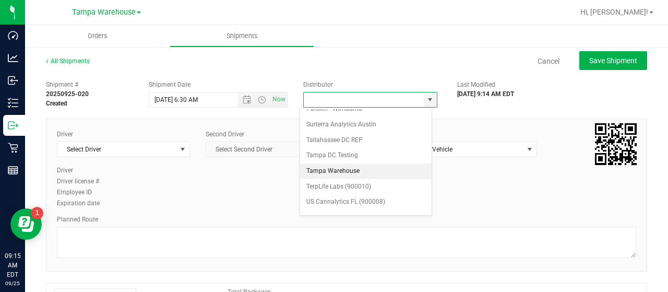
click at [359, 163] on li "Tampa Warehouse" at bounding box center [365, 171] width 131 height 16
type input "Tampa Warehouse"
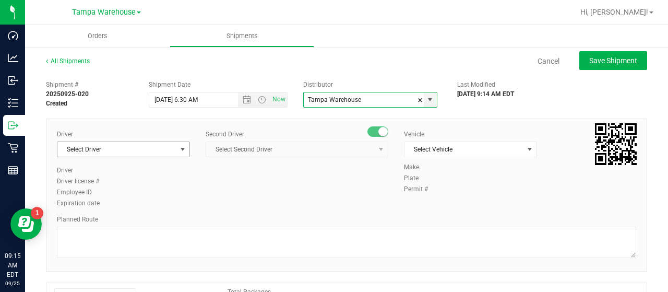
click at [179, 148] on span "select" at bounding box center [182, 149] width 8 height 8
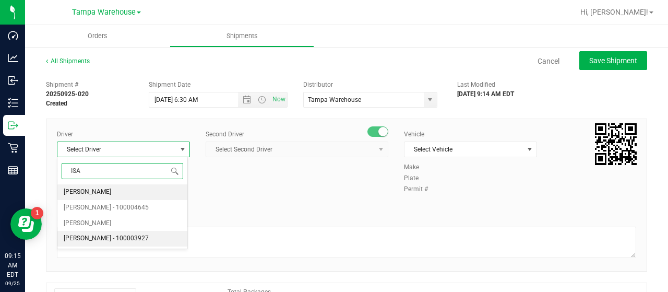
click at [92, 234] on span "[PERSON_NAME] - 100003927" at bounding box center [106, 239] width 85 height 14
type input "ISA"
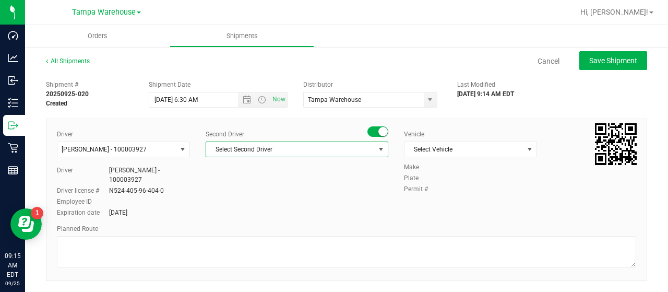
click at [353, 149] on span "Select Second Driver" at bounding box center [290, 149] width 168 height 15
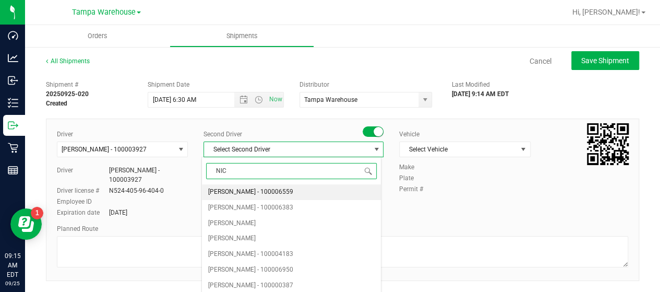
type input "NICH"
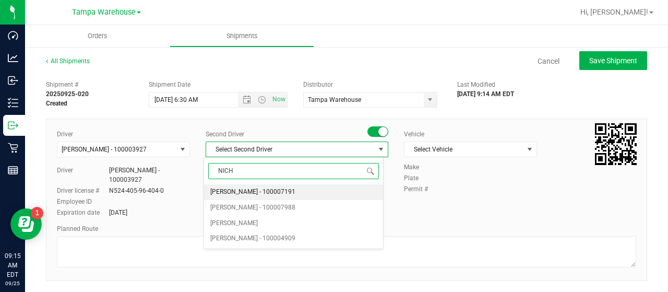
click at [261, 188] on span "[PERSON_NAME] - 100007191" at bounding box center [252, 192] width 85 height 14
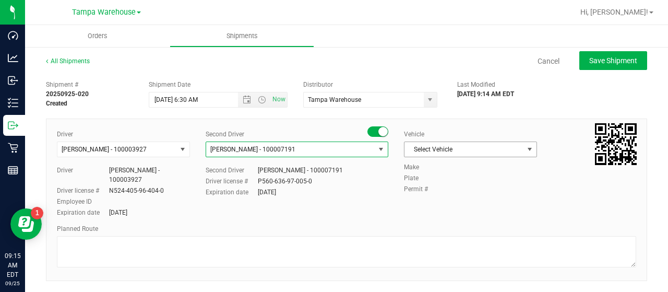
click at [487, 146] on span "Select Vehicle" at bounding box center [463, 149] width 119 height 15
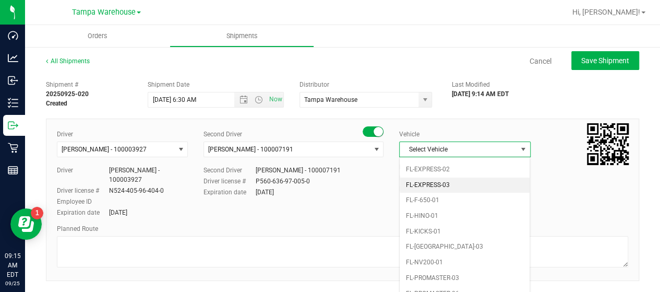
click at [469, 177] on li "FL-EXPRESS-03" at bounding box center [465, 185] width 130 height 16
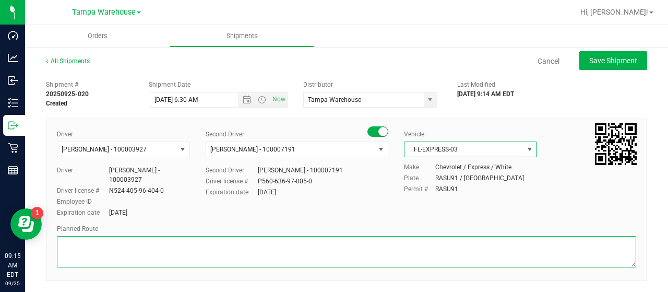
click at [102, 243] on textarea at bounding box center [346, 251] width 579 height 31
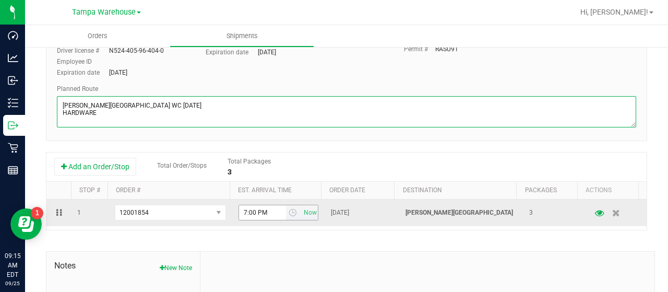
scroll to position [156, 0]
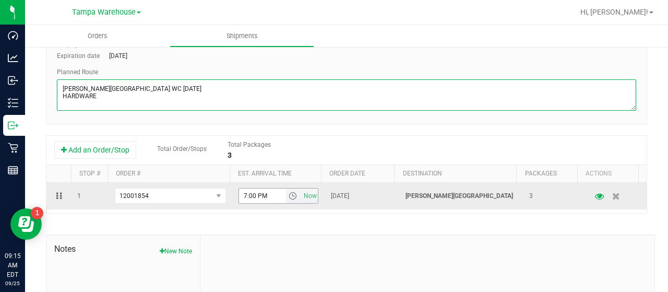
click at [288, 194] on span "select" at bounding box center [292, 195] width 8 height 8
type textarea "[PERSON_NAME][GEOGRAPHIC_DATA] WC [DATE] HARDWARE"
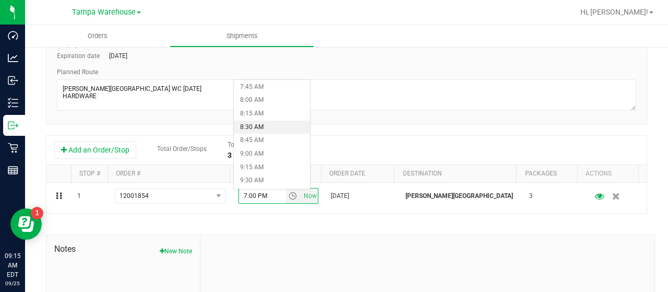
scroll to position [469, 0]
click at [272, 99] on li "9:00 AM" at bounding box center [272, 102] width 76 height 14
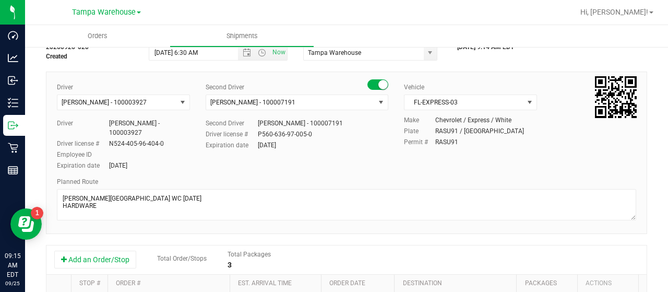
scroll to position [0, 0]
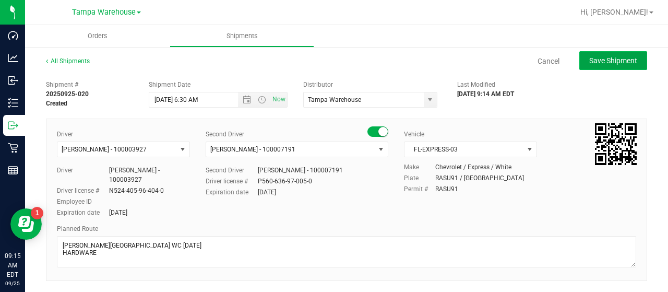
click at [600, 61] on span "Save Shipment" at bounding box center [613, 60] width 48 height 8
type input "[DATE] 10:30 AM"
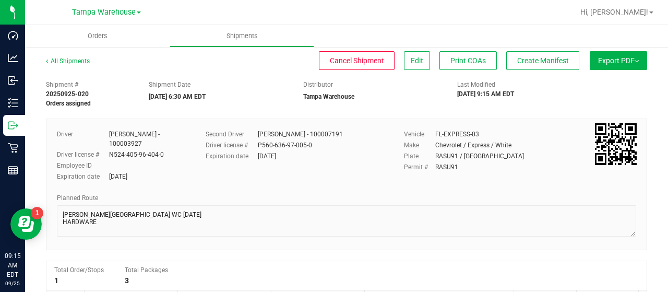
click at [605, 61] on span "Export PDF" at bounding box center [618, 60] width 41 height 8
click at [606, 96] on div "Manifest by Lot" at bounding box center [618, 98] width 96 height 7
click at [535, 60] on span "Create Manifest" at bounding box center [543, 60] width 52 height 8
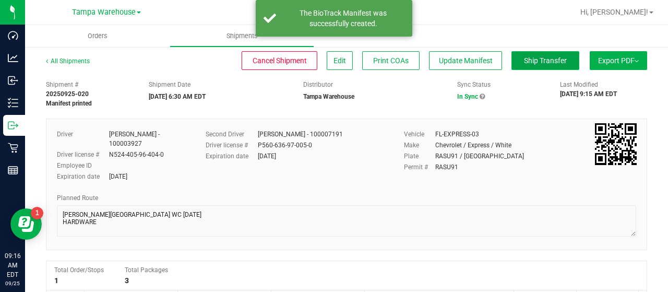
click at [531, 59] on span "Ship Transfer" at bounding box center [545, 60] width 43 height 8
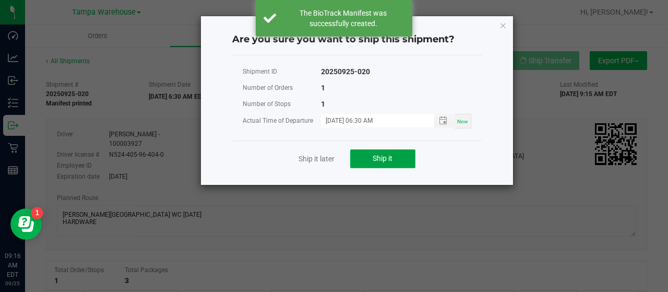
click at [400, 155] on button "Ship it" at bounding box center [382, 158] width 65 height 19
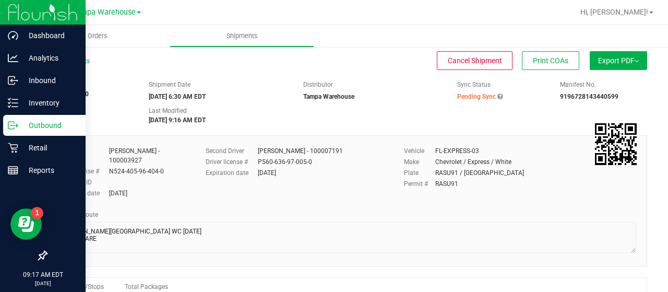
click at [45, 124] on p "Outbound" at bounding box center [49, 125] width 63 height 13
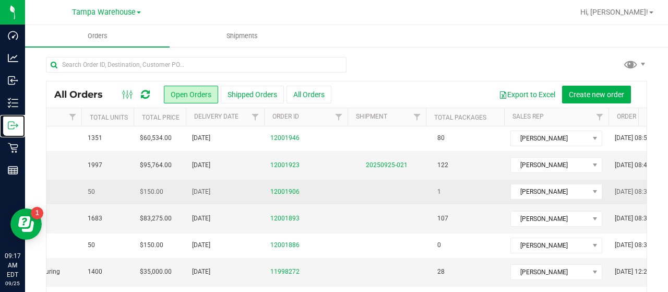
scroll to position [0, 161]
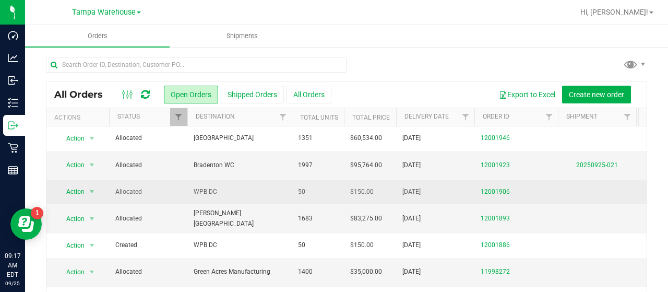
click at [251, 187] on span "WPB DC" at bounding box center [239, 192] width 92 height 10
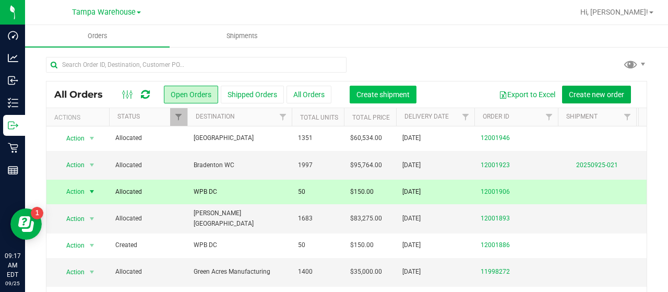
click at [389, 94] on span "Create shipment" at bounding box center [382, 94] width 53 height 8
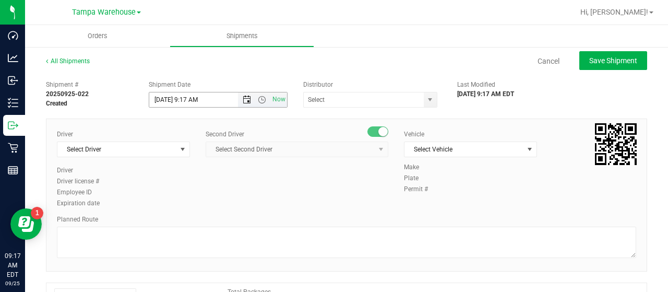
click at [244, 98] on span "Open the date view" at bounding box center [247, 99] width 8 height 8
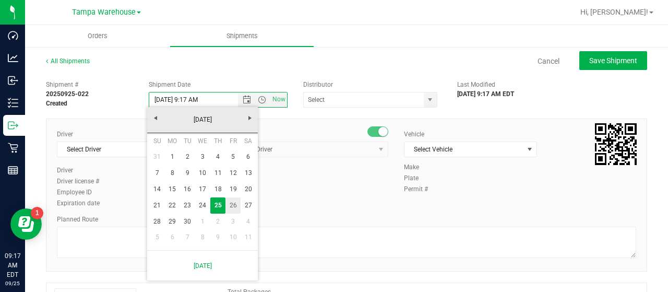
click at [234, 202] on link "26" at bounding box center [232, 205] width 15 height 16
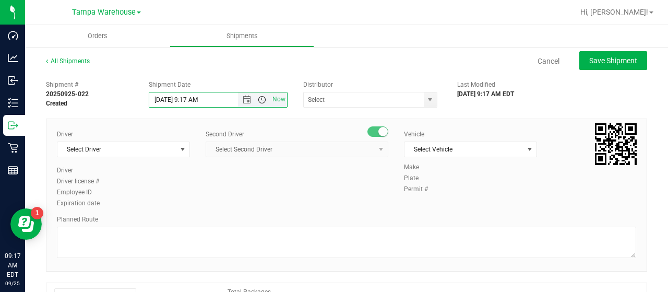
click at [259, 99] on span "Open the time view" at bounding box center [262, 99] width 8 height 8
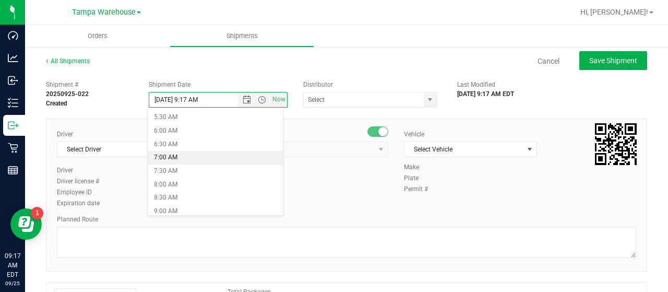
scroll to position [156, 0]
click at [198, 131] on li "6:30 AM" at bounding box center [215, 134] width 135 height 14
type input "[DATE] 6:30 AM"
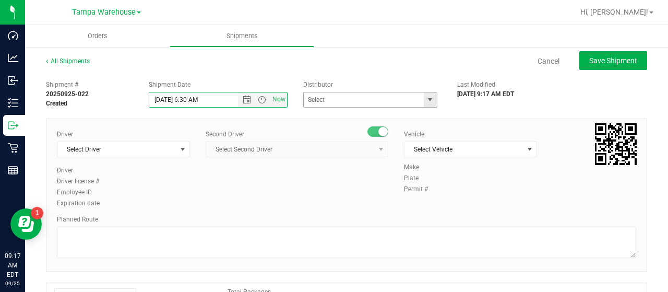
click at [426, 99] on span "select" at bounding box center [430, 99] width 8 height 8
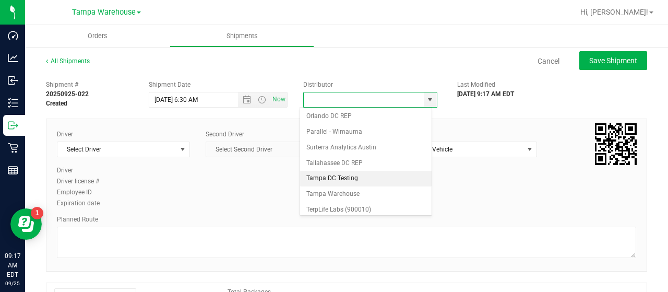
scroll to position [409, 0]
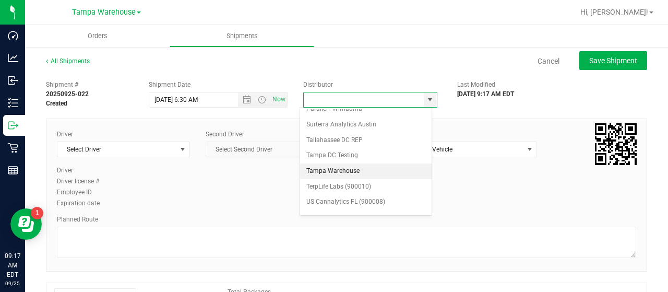
click at [357, 163] on li "Tampa Warehouse" at bounding box center [365, 171] width 131 height 16
type input "Tampa Warehouse"
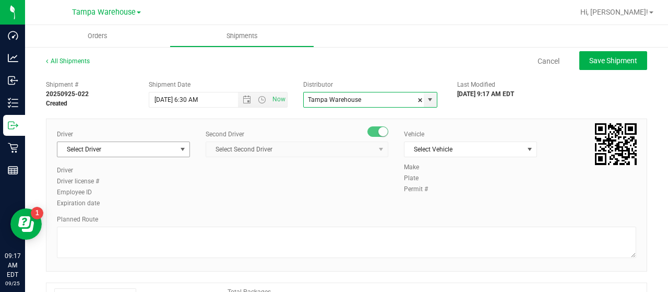
click at [179, 147] on span "select" at bounding box center [182, 149] width 8 height 8
click at [245, 98] on span "Open the date view" at bounding box center [247, 99] width 8 height 8
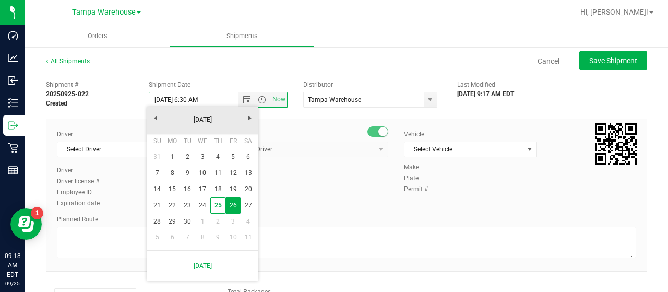
click at [329, 208] on div "Driver Select Driver Select Driver [PERSON_NAME] - 100006559 [PERSON_NAME] - 10…" at bounding box center [346, 169] width 595 height 80
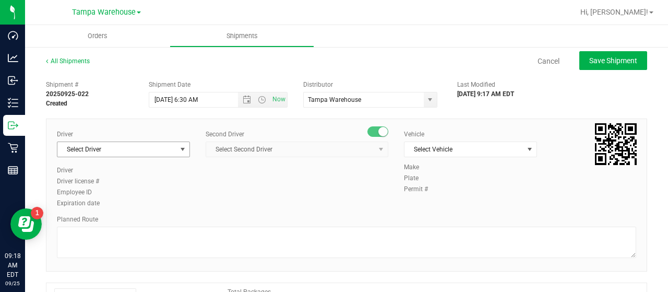
click at [181, 149] on span "select" at bounding box center [182, 149] width 8 height 8
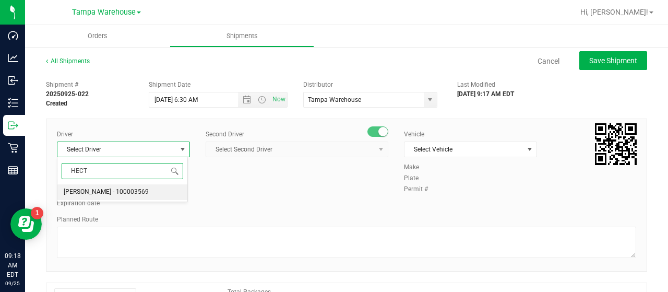
click at [126, 188] on span "[PERSON_NAME] - 100003569" at bounding box center [106, 192] width 85 height 14
type input "HECT"
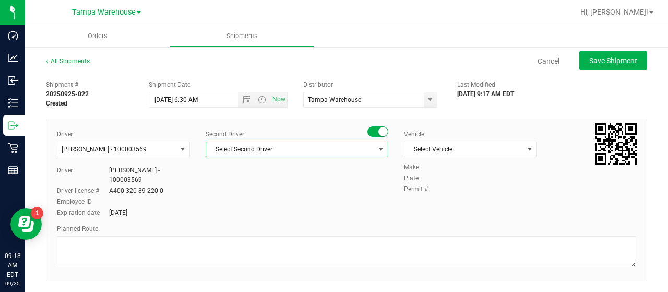
click at [270, 149] on span "Select Second Driver" at bounding box center [290, 149] width 168 height 15
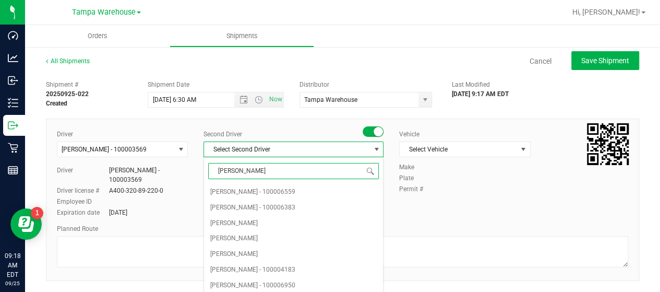
type input "DANN"
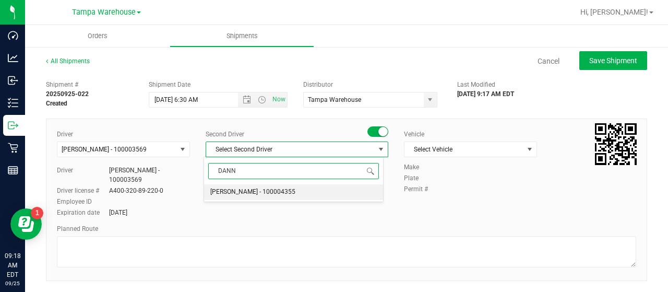
click at [267, 188] on span "[PERSON_NAME] - 100004355" at bounding box center [252, 192] width 85 height 14
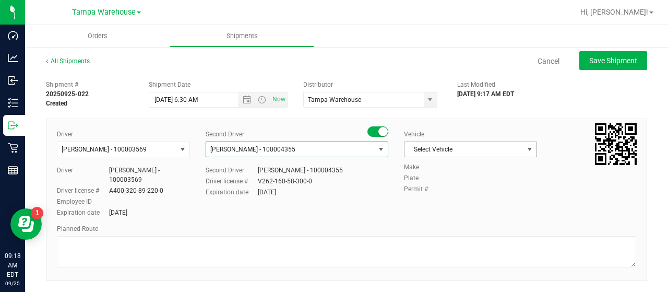
click at [476, 150] on span "Select Vehicle" at bounding box center [463, 149] width 119 height 15
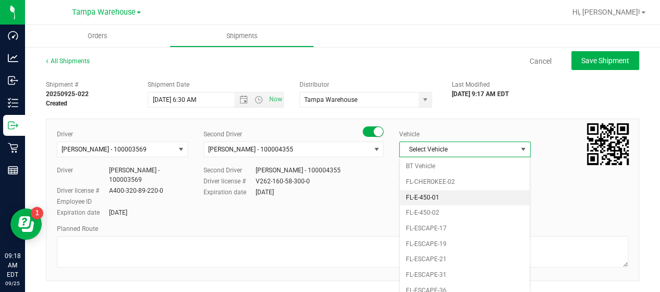
click at [470, 195] on li "FL-E-450-01" at bounding box center [465, 198] width 130 height 16
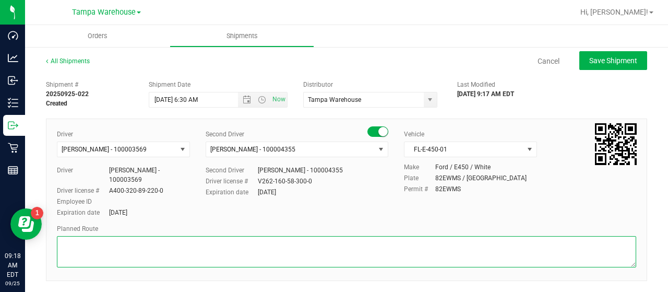
click at [131, 237] on textarea at bounding box center [346, 251] width 579 height 31
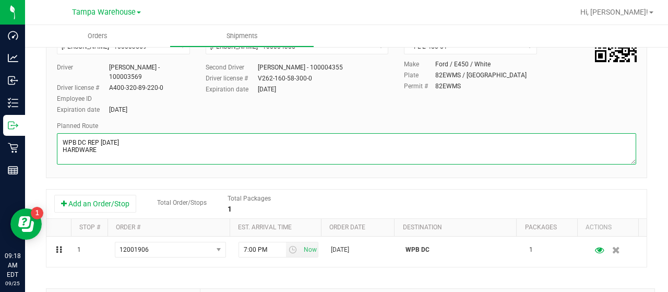
scroll to position [104, 0]
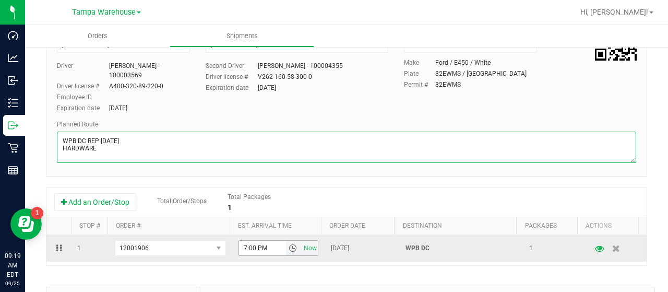
click at [288, 244] on span "select" at bounding box center [292, 248] width 8 height 8
type textarea "WPB DC REP [DATE] HARDWARE"
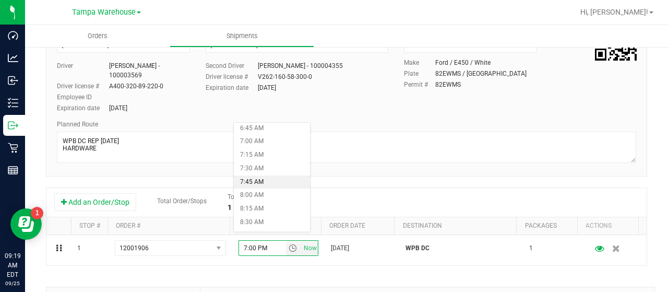
scroll to position [574, 0]
click at [277, 147] on li "11:00 AM" at bounding box center [272, 148] width 76 height 14
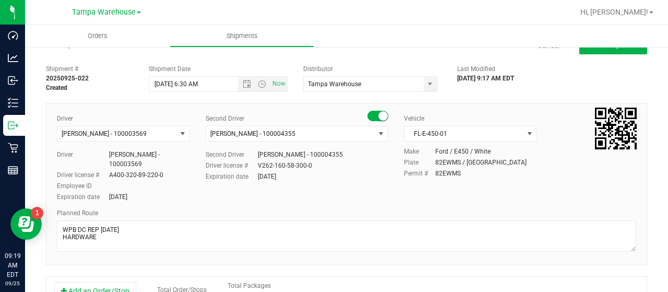
scroll to position [0, 0]
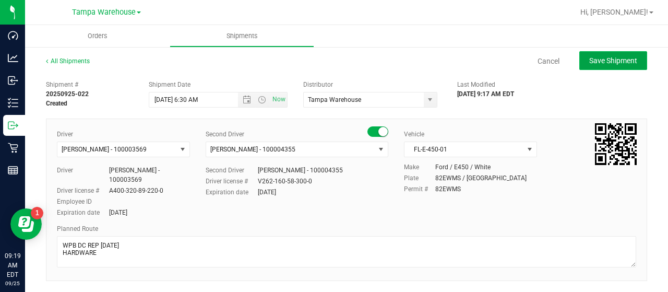
click at [608, 58] on span "Save Shipment" at bounding box center [613, 60] width 48 height 8
type input "[DATE] 10:30 AM"
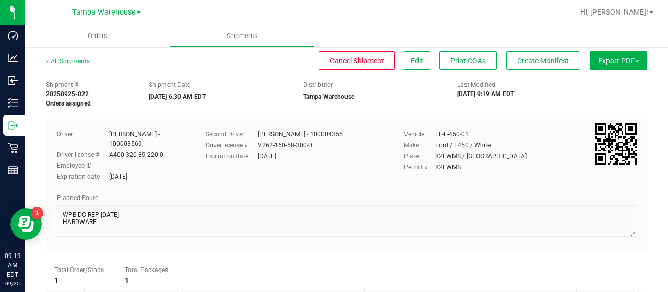
click at [599, 62] on span "Export PDF" at bounding box center [618, 60] width 41 height 8
click at [603, 93] on li "Manifest by Lot" at bounding box center [614, 99] width 105 height 16
click at [546, 60] on span "Create Manifest" at bounding box center [543, 60] width 52 height 8
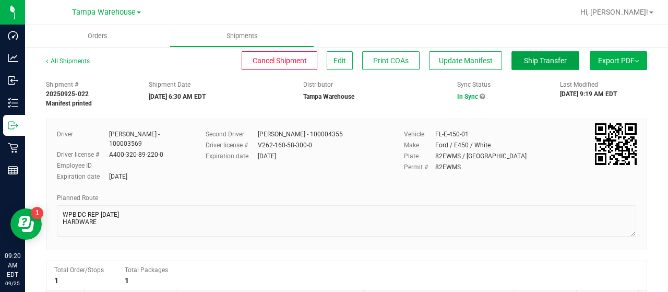
click at [532, 62] on span "Ship Transfer" at bounding box center [545, 60] width 43 height 8
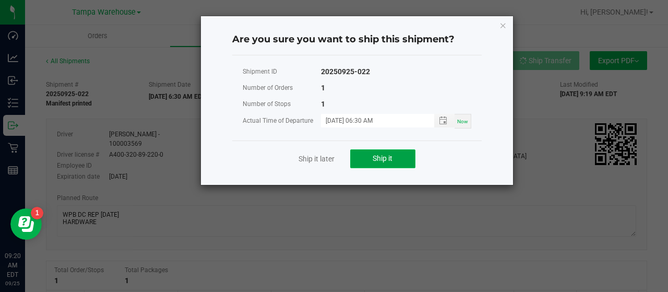
click at [397, 156] on button "Ship it" at bounding box center [382, 158] width 65 height 19
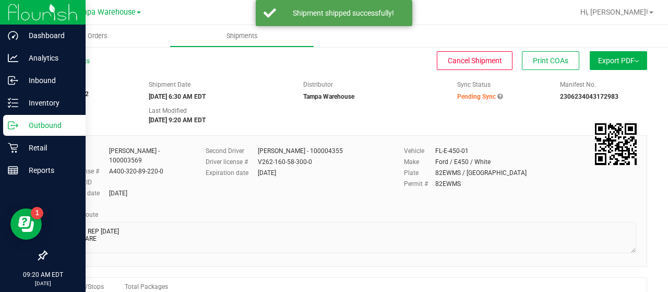
click at [32, 122] on p "Outbound" at bounding box center [49, 125] width 63 height 13
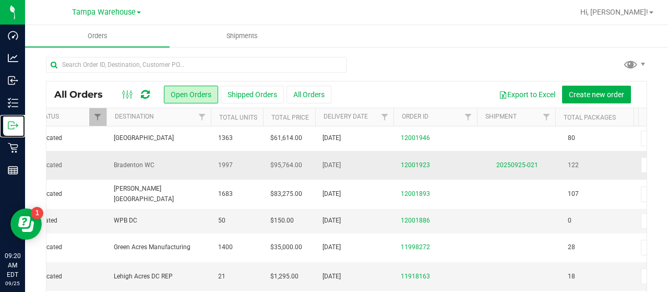
scroll to position [0, 80]
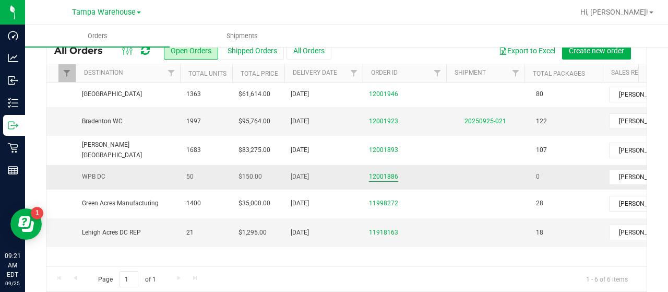
click at [383, 172] on link "12001886" at bounding box center [383, 177] width 29 height 10
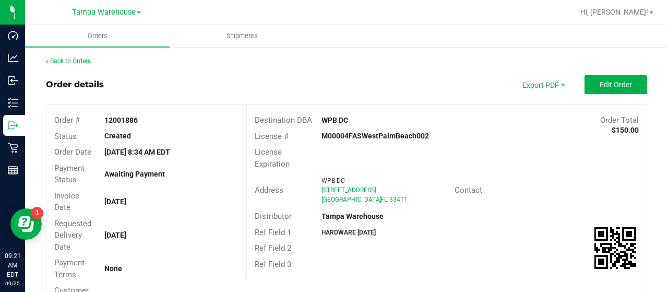
click at [59, 59] on link "Back to Orders" at bounding box center [68, 60] width 45 height 7
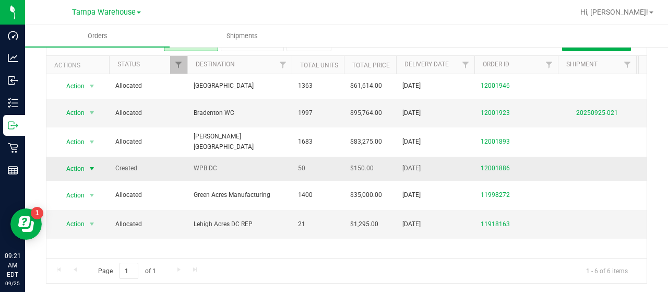
click at [78, 161] on span "Action" at bounding box center [71, 168] width 28 height 15
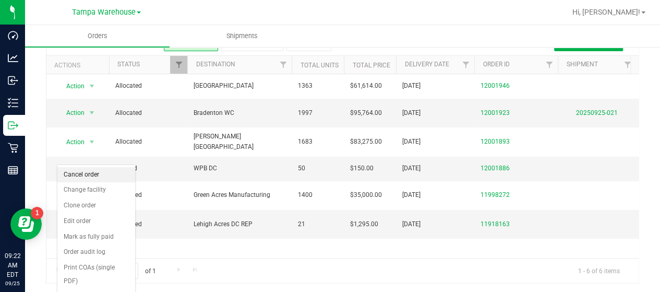
click at [85, 174] on li "Cancel order" at bounding box center [96, 175] width 78 height 16
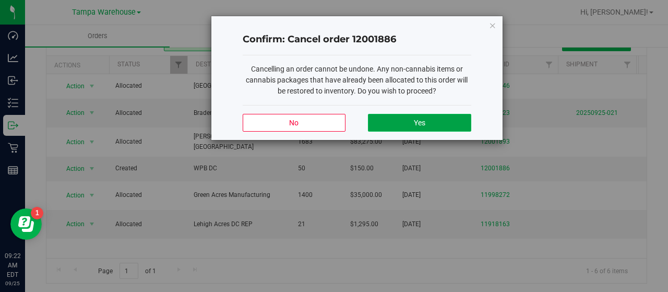
click at [452, 123] on button "Yes" at bounding box center [419, 123] width 103 height 18
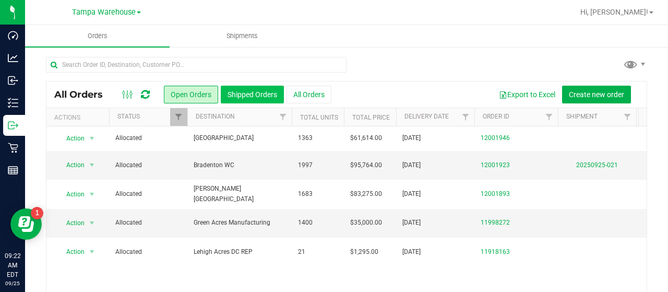
click at [254, 95] on button "Shipped Orders" at bounding box center [252, 95] width 63 height 18
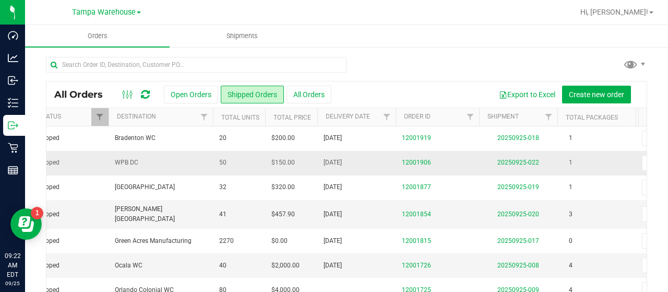
scroll to position [0, 106]
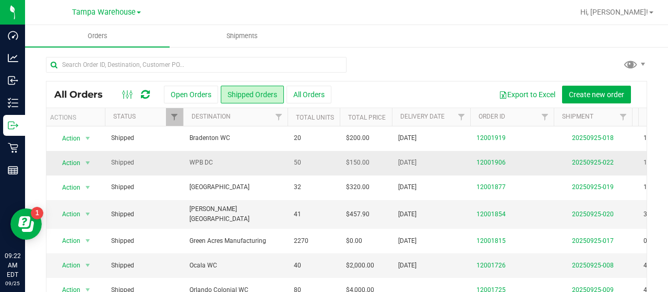
click at [263, 163] on span "WPB DC" at bounding box center [235, 163] width 92 height 10
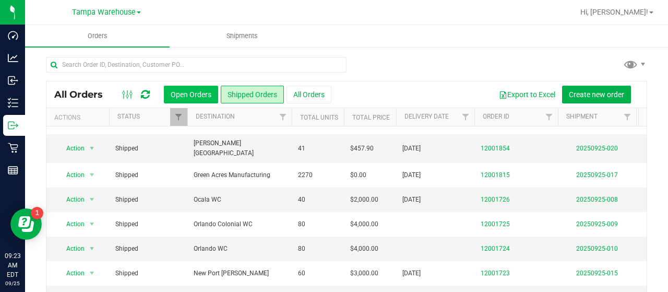
click at [199, 92] on button "Open Orders" at bounding box center [191, 95] width 54 height 18
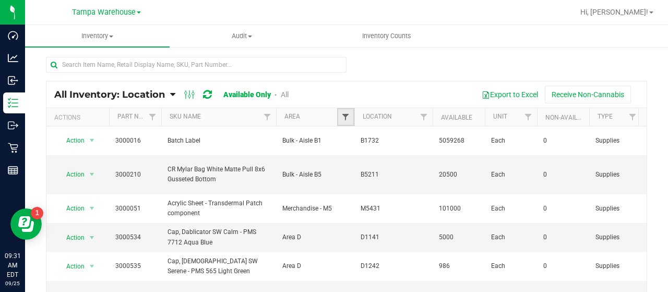
click at [348, 114] on span "Filter" at bounding box center [345, 117] width 8 height 8
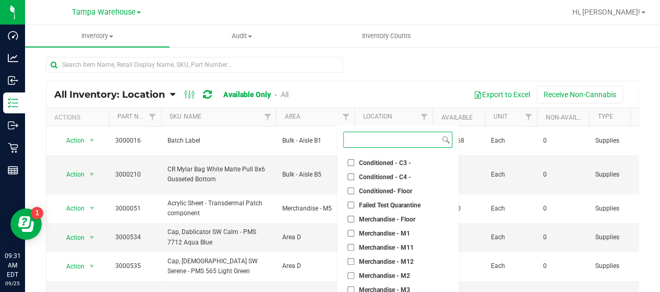
scroll to position [156, 0]
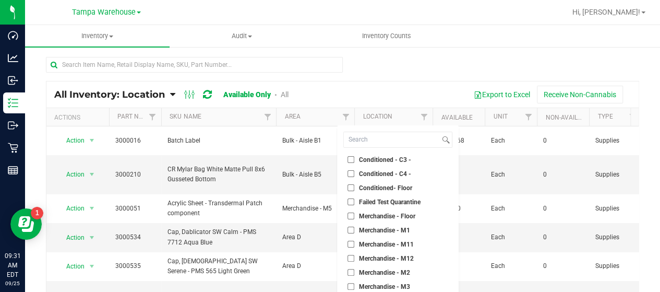
click at [350, 158] on input "Conditioned - C3 -" at bounding box center [350, 159] width 7 height 7
checkbox input "true"
click at [350, 174] on input "Conditioned - C4 -" at bounding box center [350, 173] width 7 height 7
checkbox input "true"
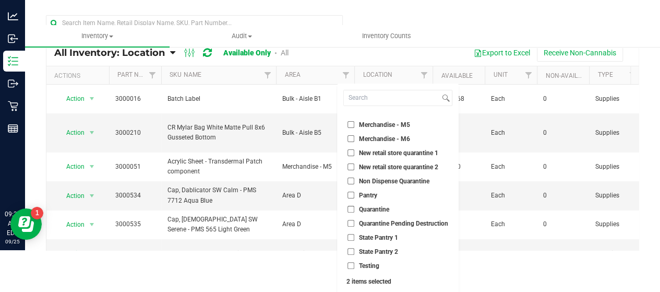
scroll to position [69, 0]
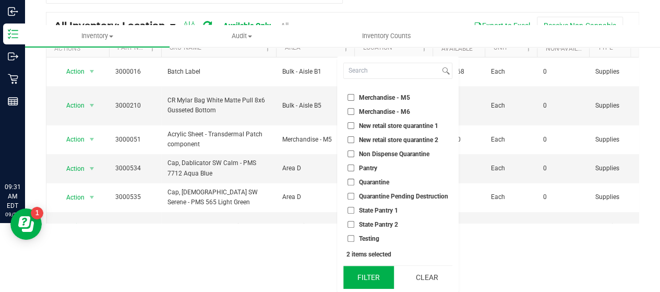
click at [378, 271] on button "Filter" at bounding box center [368, 276] width 51 height 23
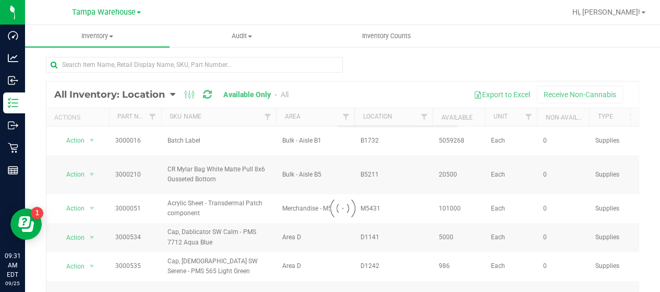
scroll to position [0, 0]
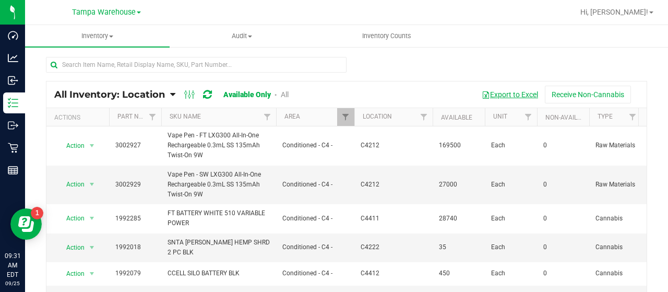
click at [502, 92] on button "Export to Excel" at bounding box center [510, 95] width 70 height 18
click at [343, 114] on span "Filter" at bounding box center [345, 117] width 8 height 8
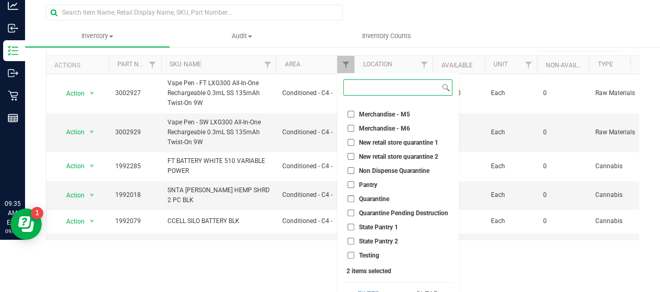
scroll to position [69, 0]
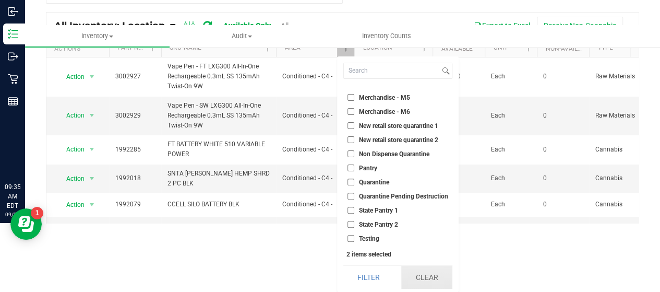
click at [434, 273] on button "Clear" at bounding box center [426, 276] width 51 height 23
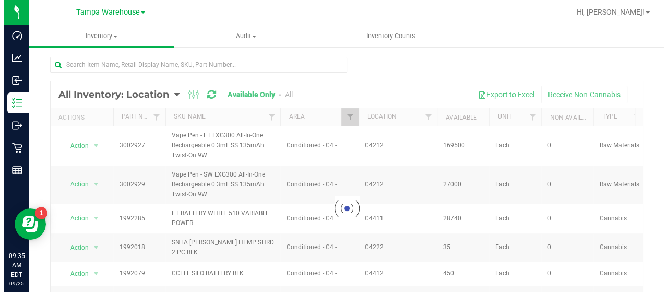
scroll to position [0, 0]
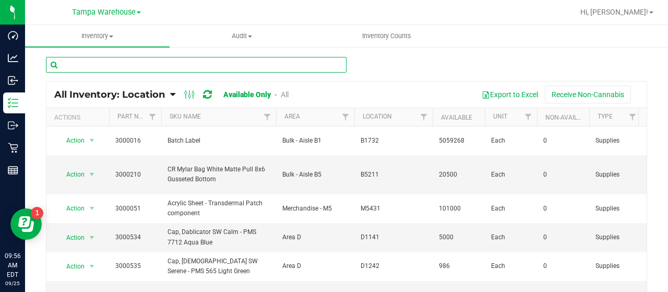
click at [194, 62] on input "text" at bounding box center [196, 65] width 300 height 16
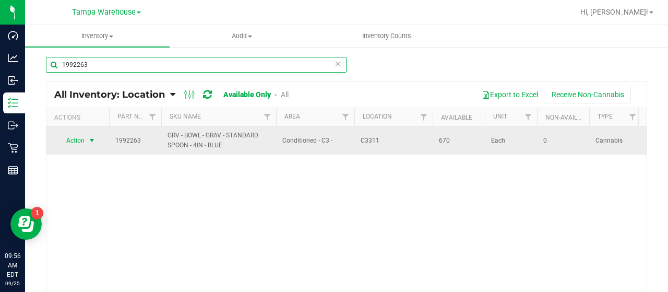
type input "1992263"
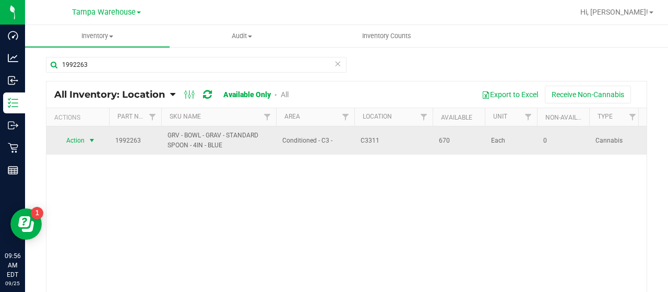
click at [73, 139] on span "Action" at bounding box center [71, 140] width 28 height 15
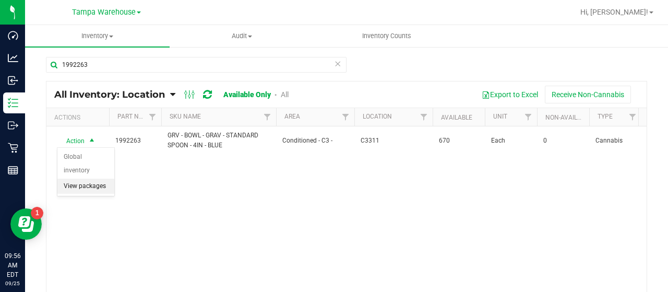
click at [73, 178] on li "View packages" at bounding box center [85, 186] width 57 height 16
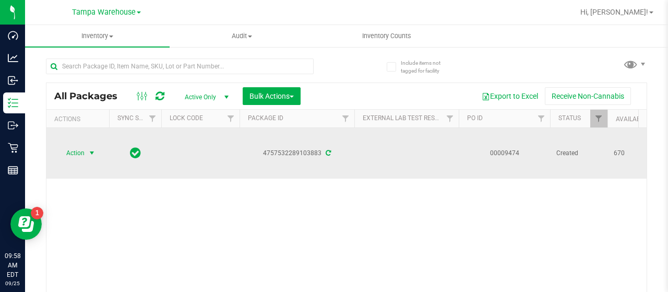
click at [78, 152] on span "Action" at bounding box center [71, 153] width 28 height 15
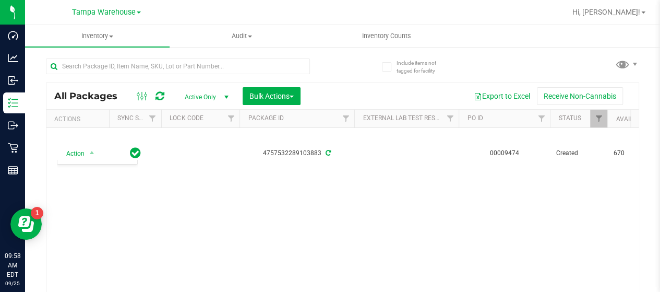
click at [202, 219] on div "Action Action Adjust qty Create package Edit attributes Global inventory Locate…" at bounding box center [342, 220] width 592 height 184
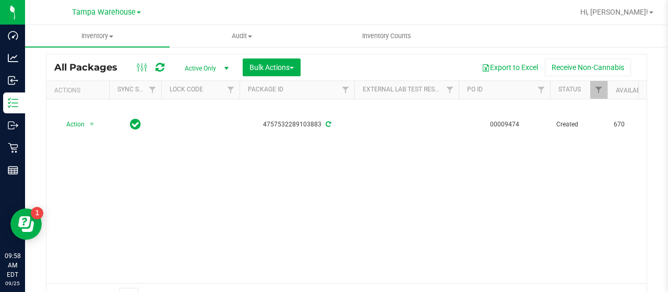
scroll to position [52, 0]
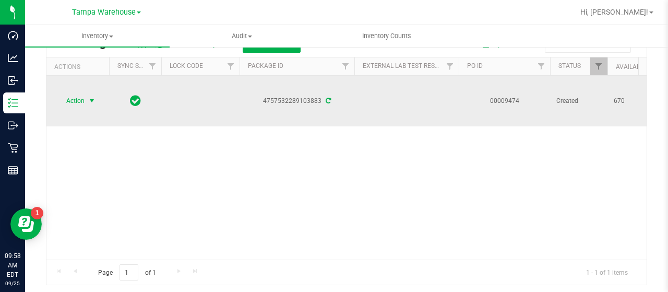
click at [79, 99] on span "Action" at bounding box center [71, 100] width 28 height 15
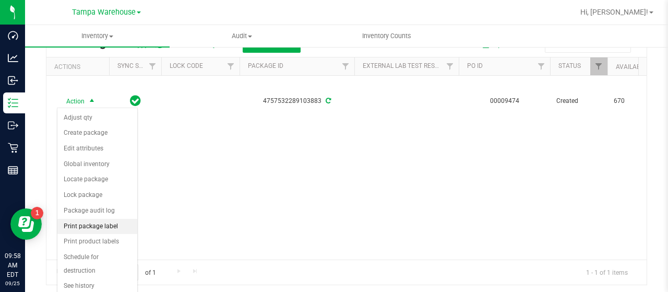
click at [100, 221] on li "Print package label" at bounding box center [97, 227] width 80 height 16
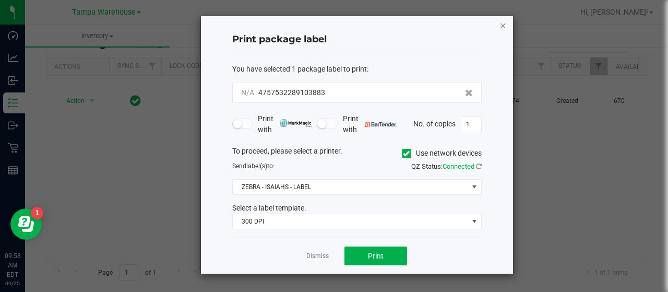
click at [504, 26] on icon "button" at bounding box center [502, 25] width 7 height 13
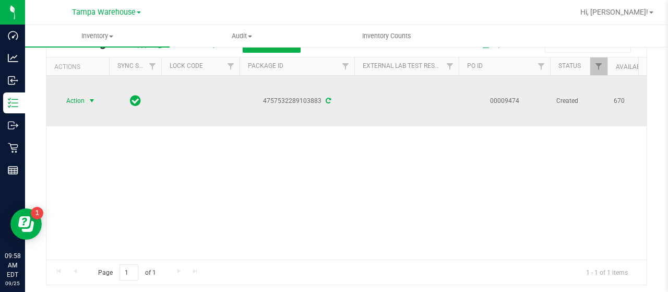
click at [78, 98] on span "Action" at bounding box center [71, 100] width 28 height 15
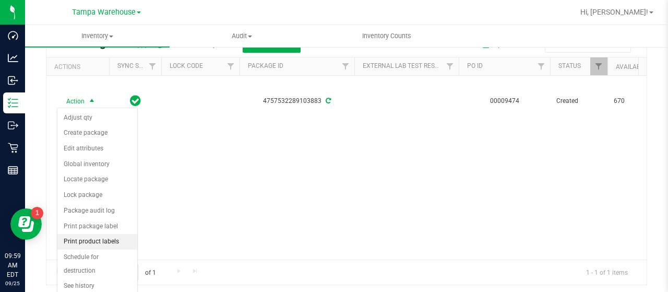
click at [91, 236] on li "Print product labels" at bounding box center [97, 242] width 80 height 16
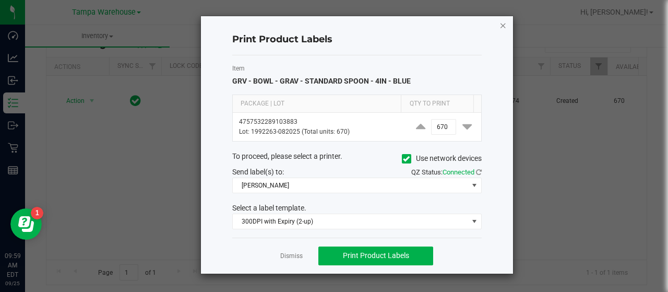
click at [501, 23] on icon "button" at bounding box center [502, 25] width 7 height 13
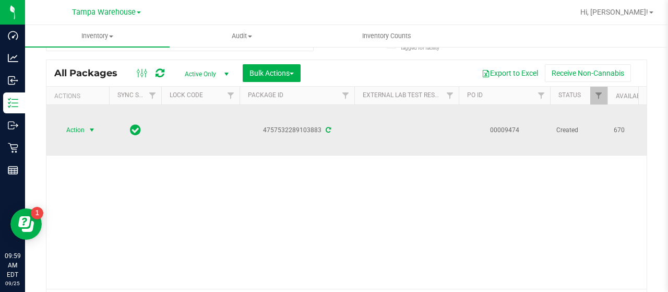
scroll to position [0, 0]
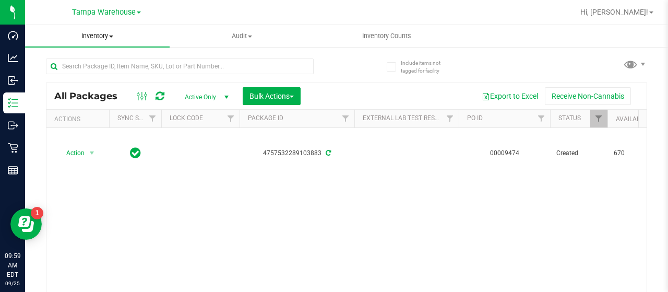
click at [111, 35] on span "Inventory" at bounding box center [97, 35] width 144 height 9
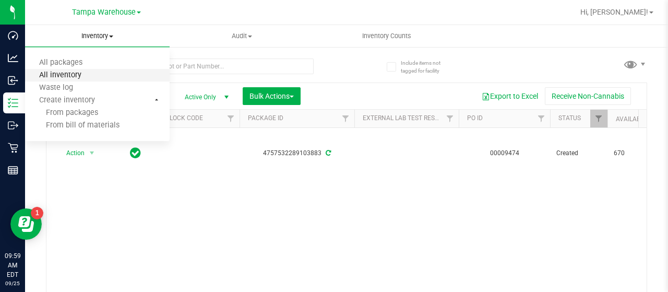
click at [89, 76] on span "All inventory" at bounding box center [60, 75] width 70 height 9
